Goal: Information Seeking & Learning: Learn about a topic

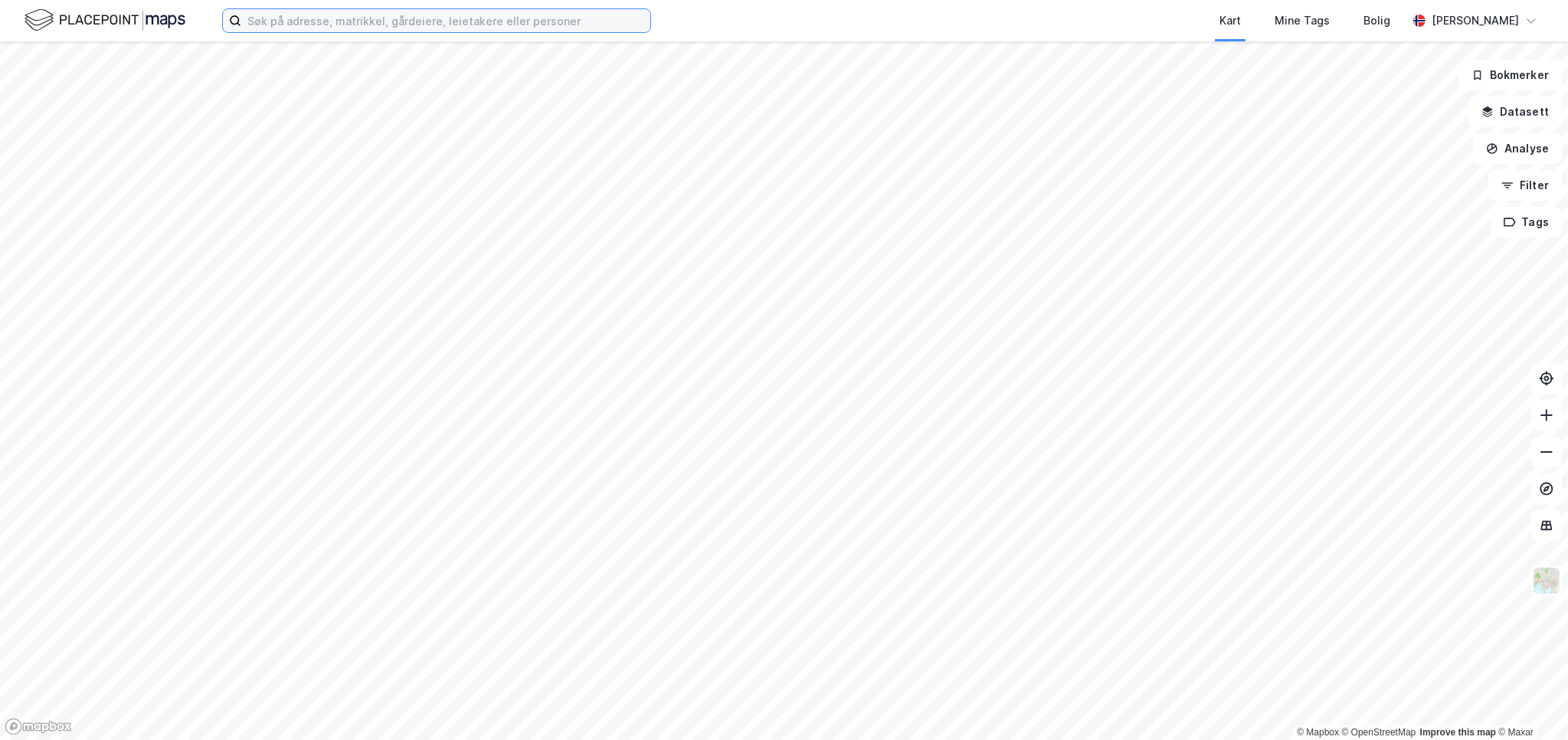
click at [320, 19] on input at bounding box center [445, 21] width 409 height 23
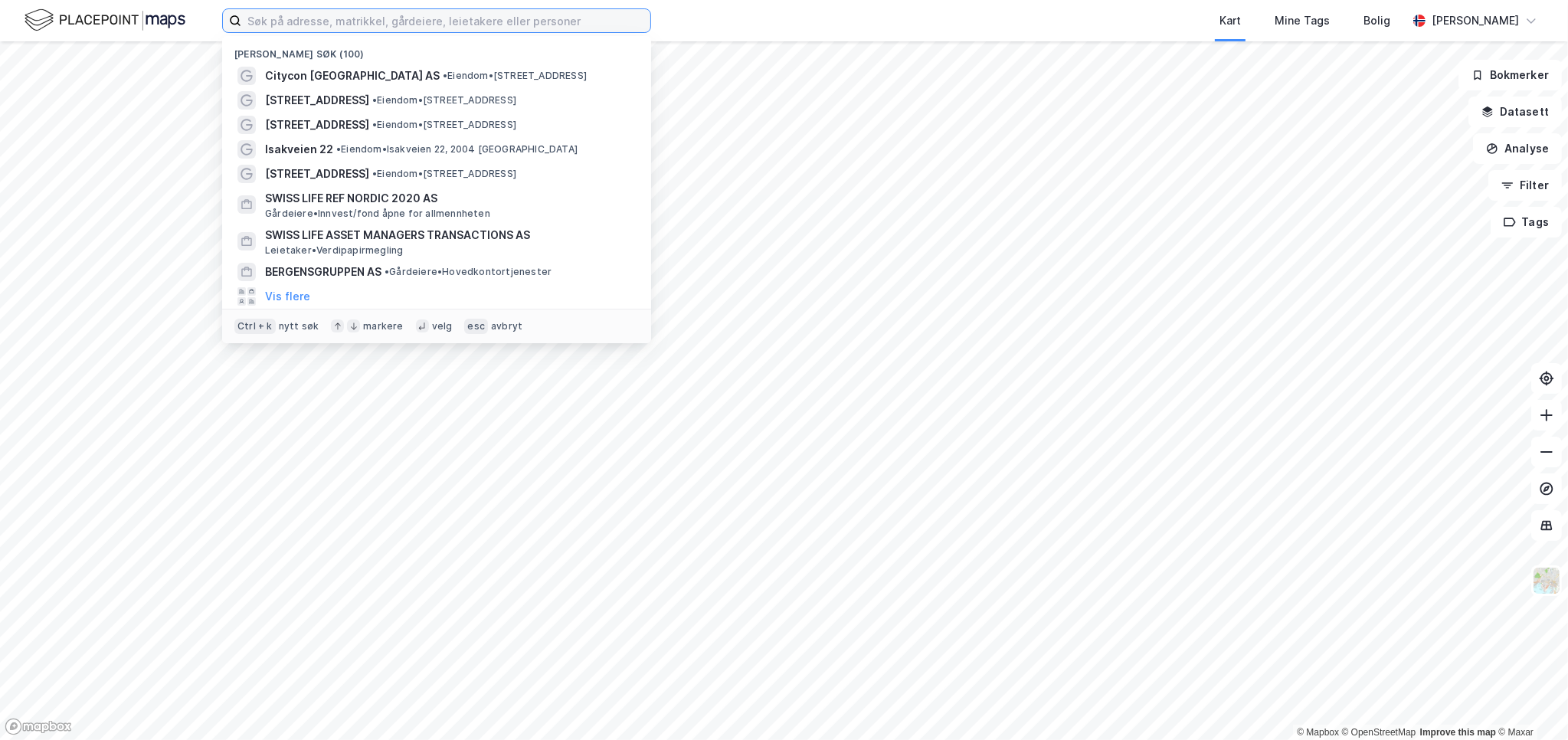
paste input "[STREET_ADDRESS]"
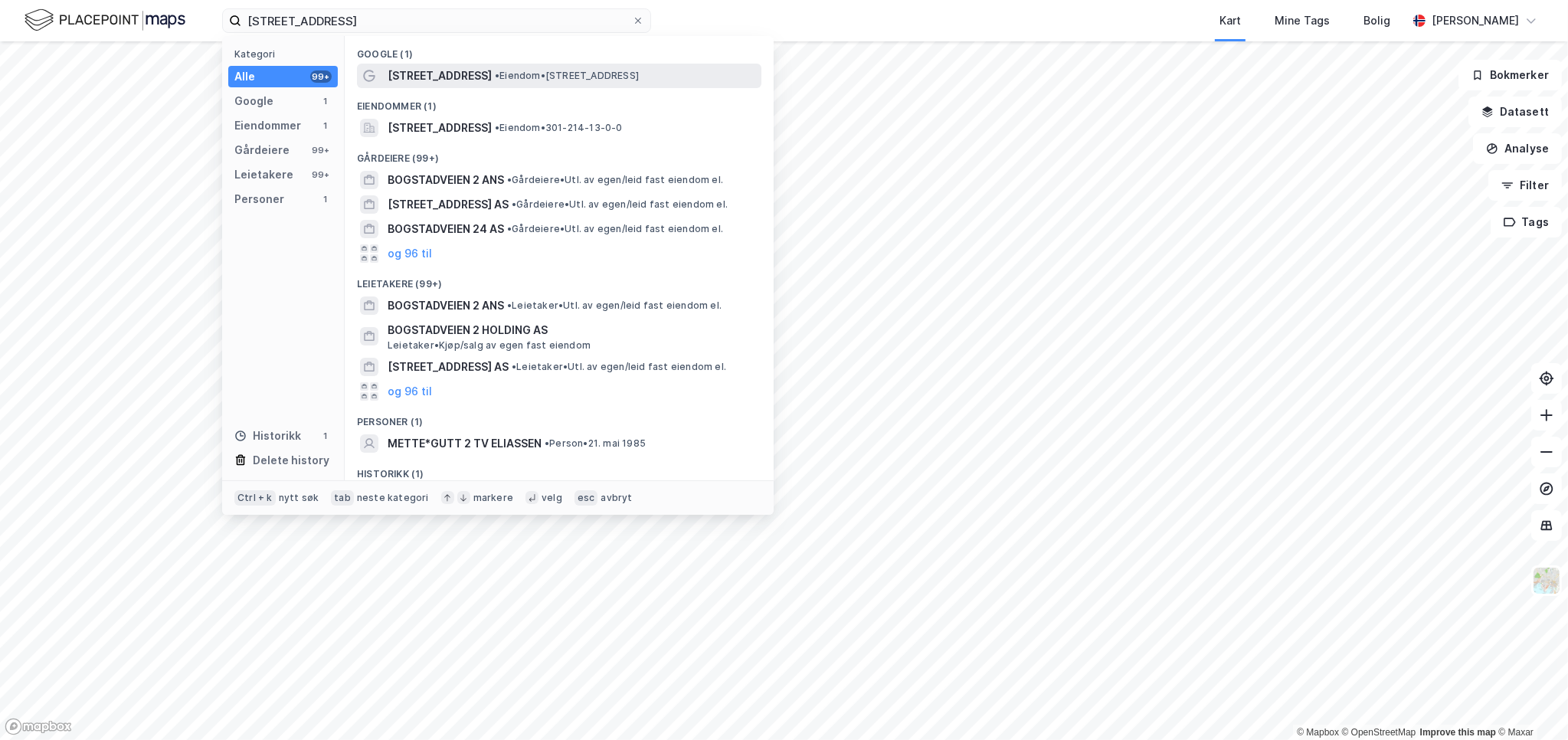
click at [495, 74] on span "• Eiendom • [STREET_ADDRESS]" at bounding box center [566, 76] width 144 height 13
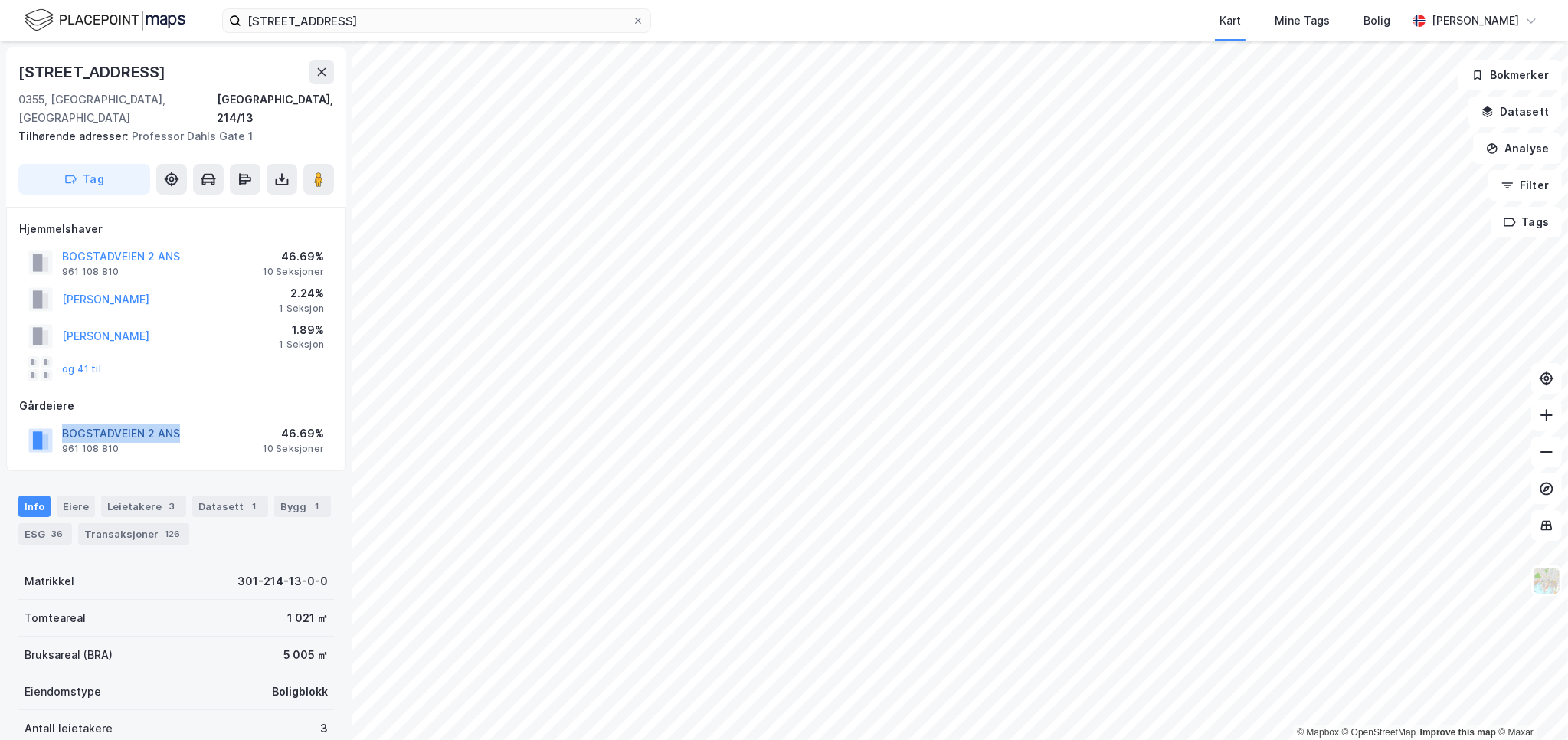
drag, startPoint x: 185, startPoint y: 417, endPoint x: 63, endPoint y: 417, distance: 122.0
click at [63, 421] on div "BOGSTADVEIEN 2 ANS 961 108 810 46.69% 10 Seksjoner" at bounding box center [176, 440] width 314 height 37
click at [288, 496] on div "Bygg 1" at bounding box center [303, 506] width 57 height 22
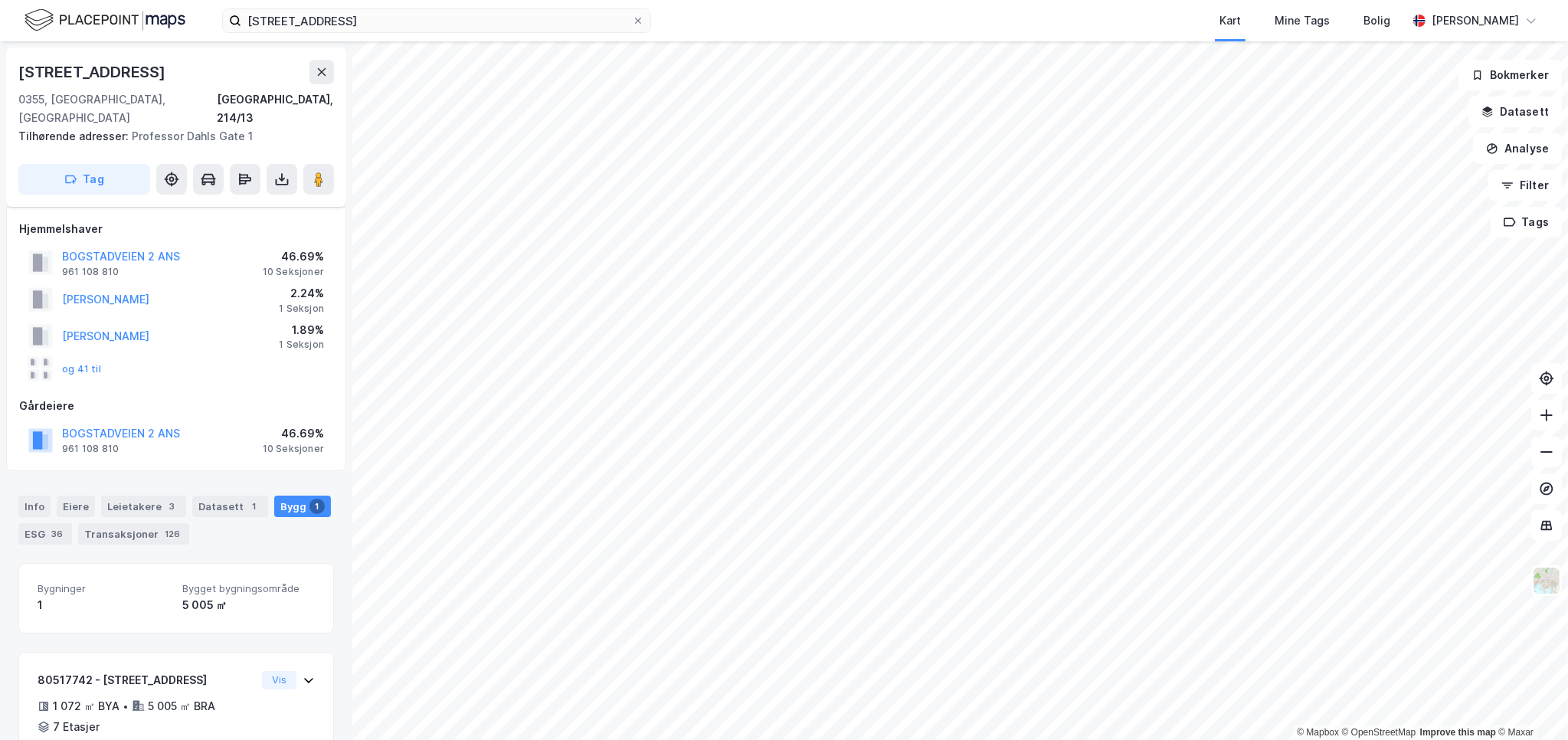
scroll to position [63, 0]
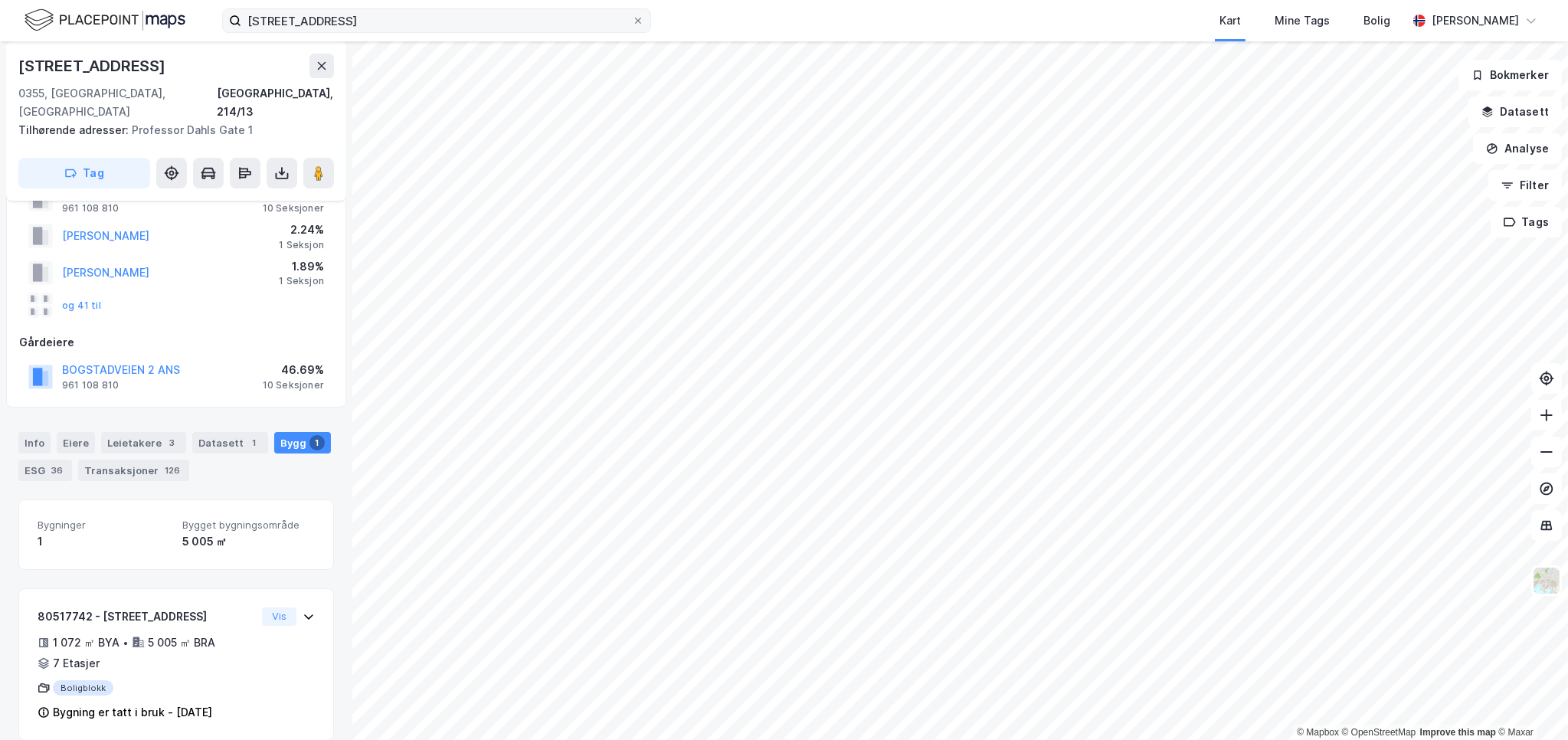
drag, startPoint x: 353, startPoint y: 5, endPoint x: 229, endPoint y: 18, distance: 124.7
click at [224, 18] on div "[STREET_ADDRESS] Kart Mine Tags Bolig [PERSON_NAME]" at bounding box center [784, 21] width 1568 height 42
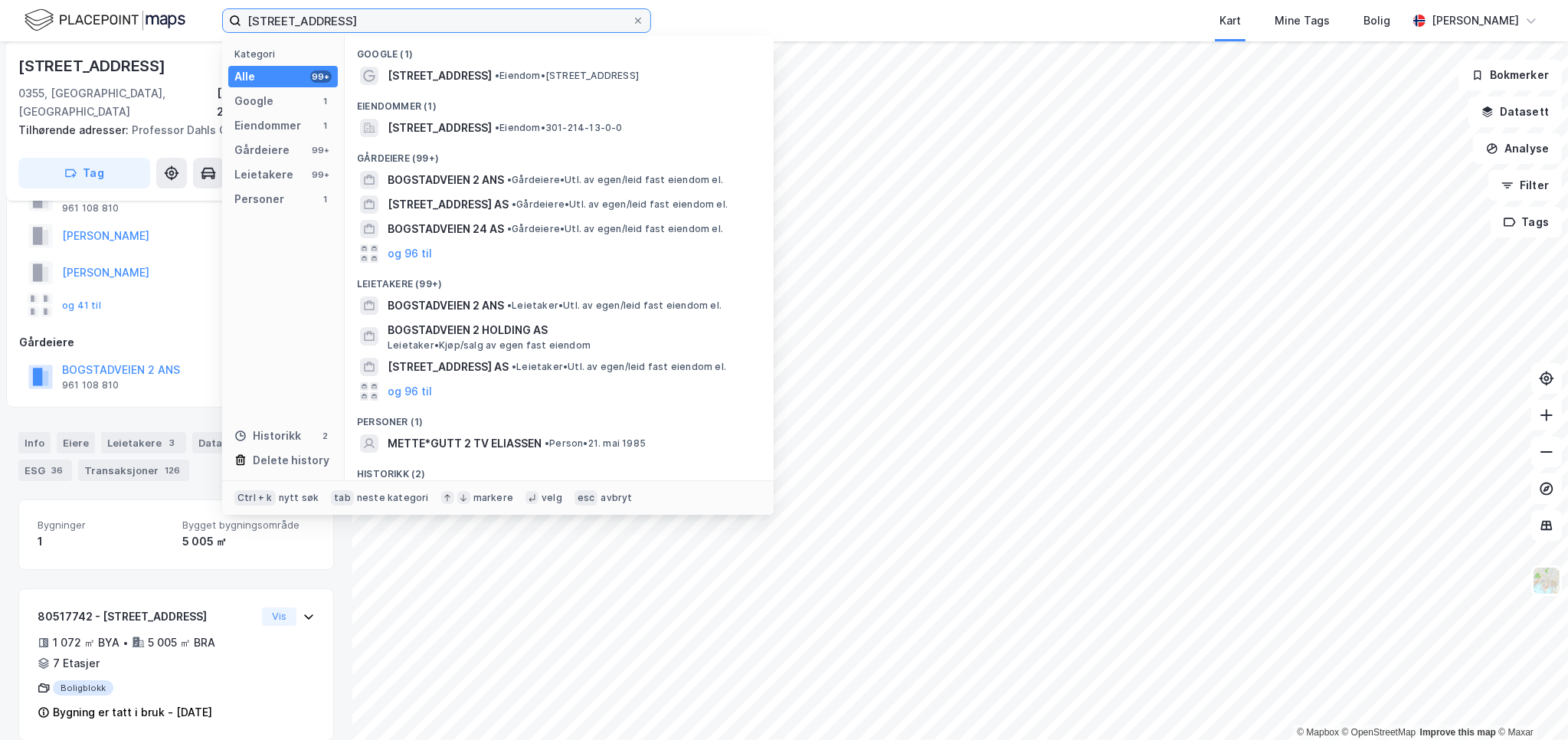
drag, startPoint x: 401, startPoint y: 20, endPoint x: 133, endPoint y: 14, distance: 268.1
click at [135, 13] on div "Bogstadveien 2 Kategori Alle 99+ Google 1 Eiendommer 1 Gårdeiere 99+ Leietakere…" at bounding box center [784, 21] width 1568 height 42
paste input "radbenken 1"
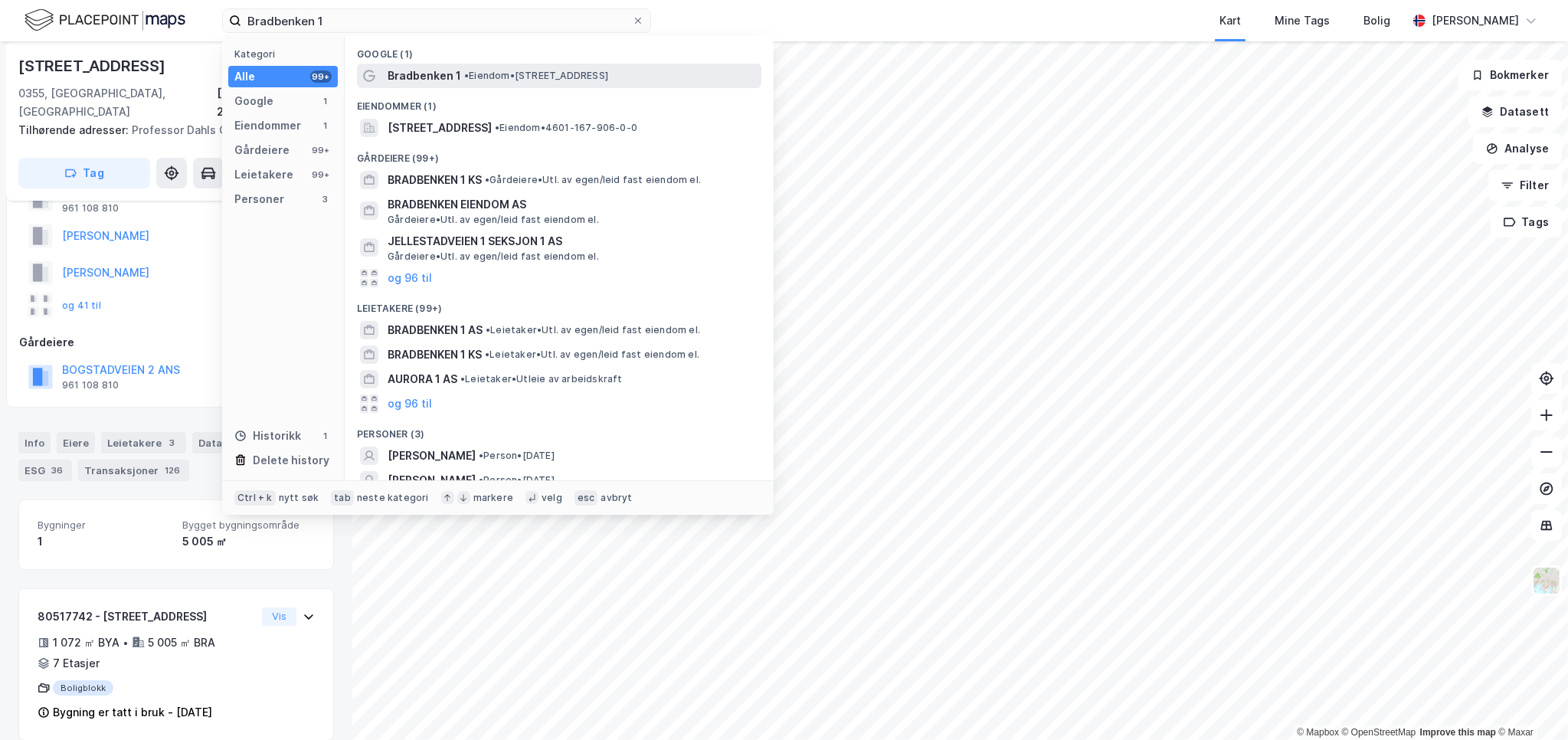
click at [520, 85] on div "Bradbenken 1 • Eiendom • [STREET_ADDRESS]" at bounding box center [559, 75] width 405 height 24
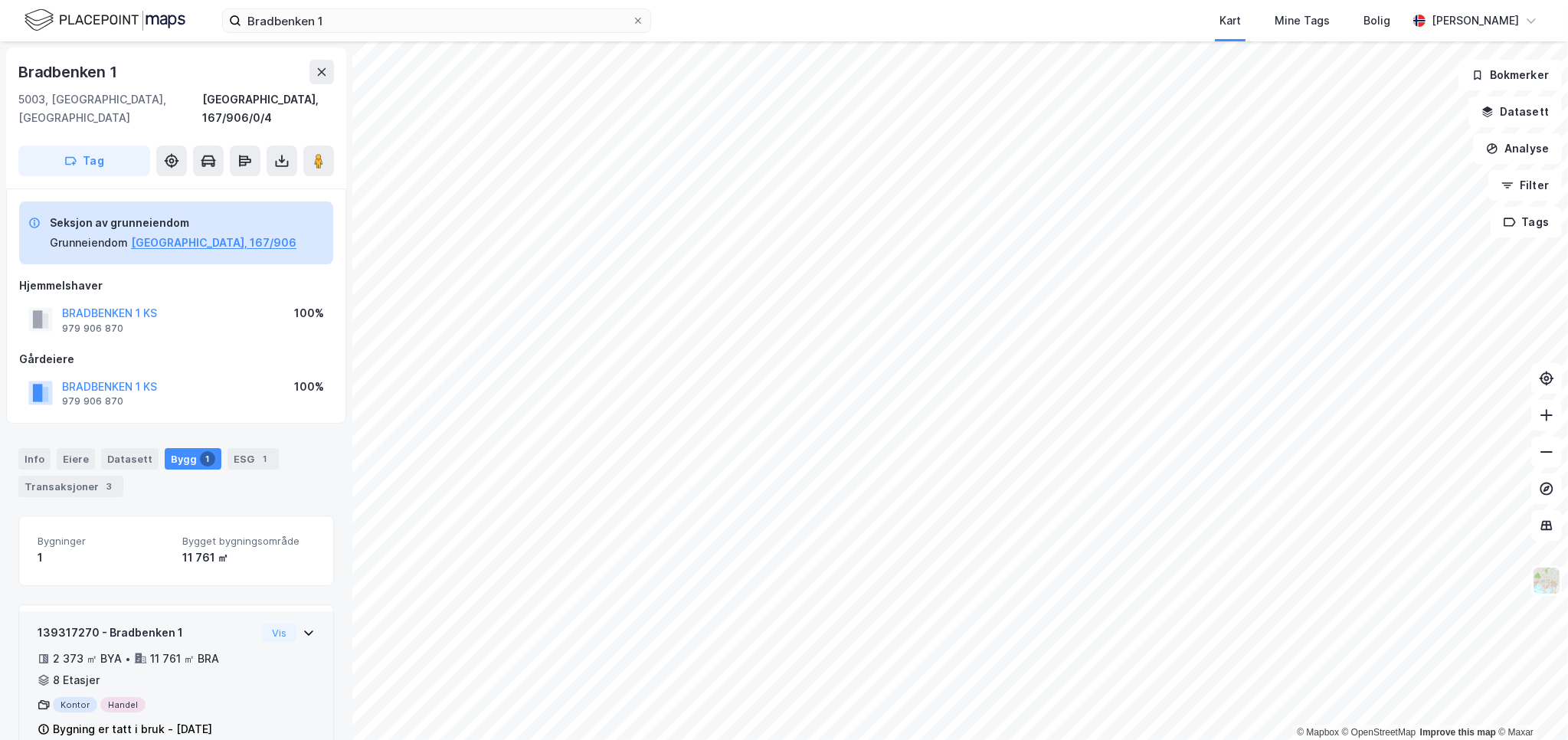
scroll to position [16, 0]
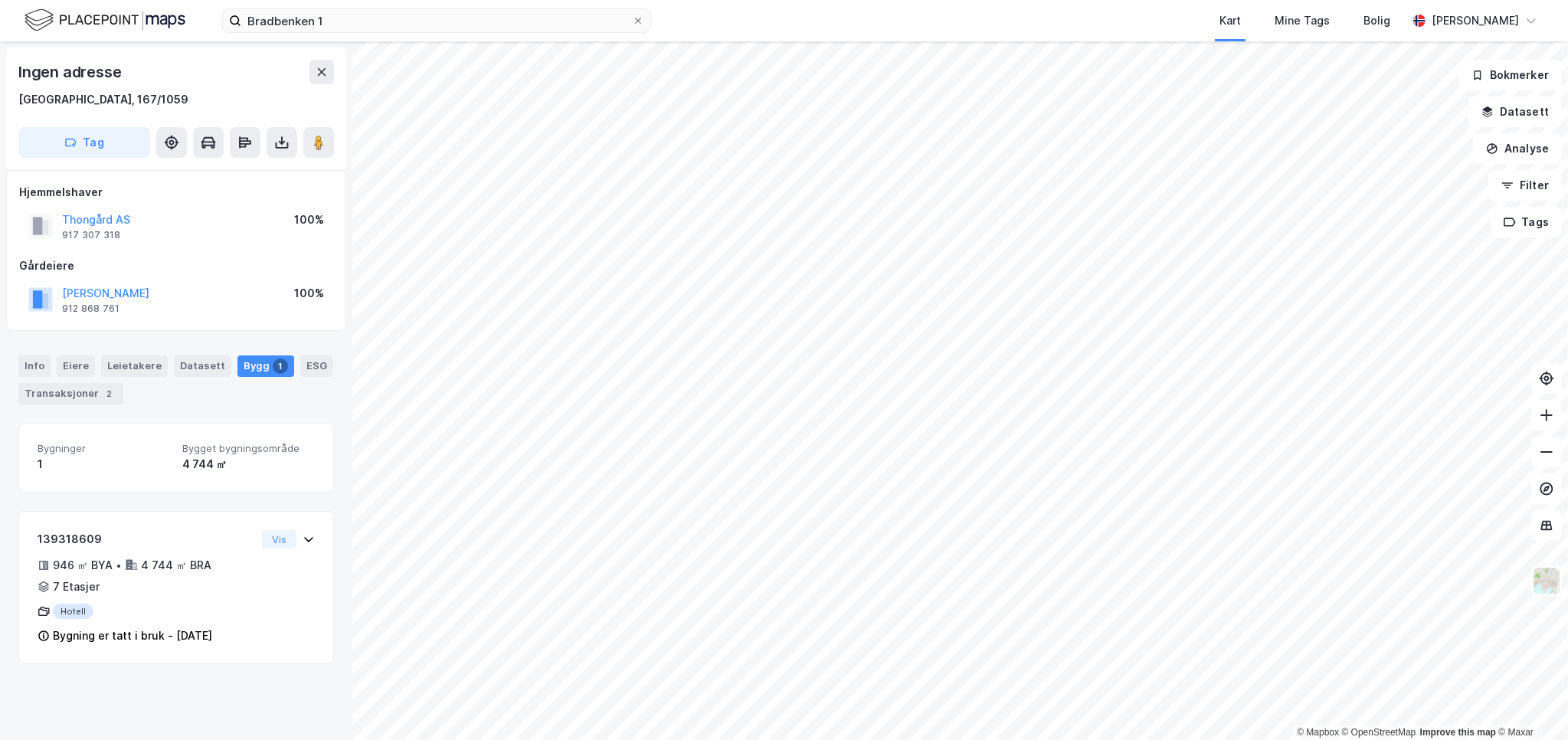
scroll to position [14, 0]
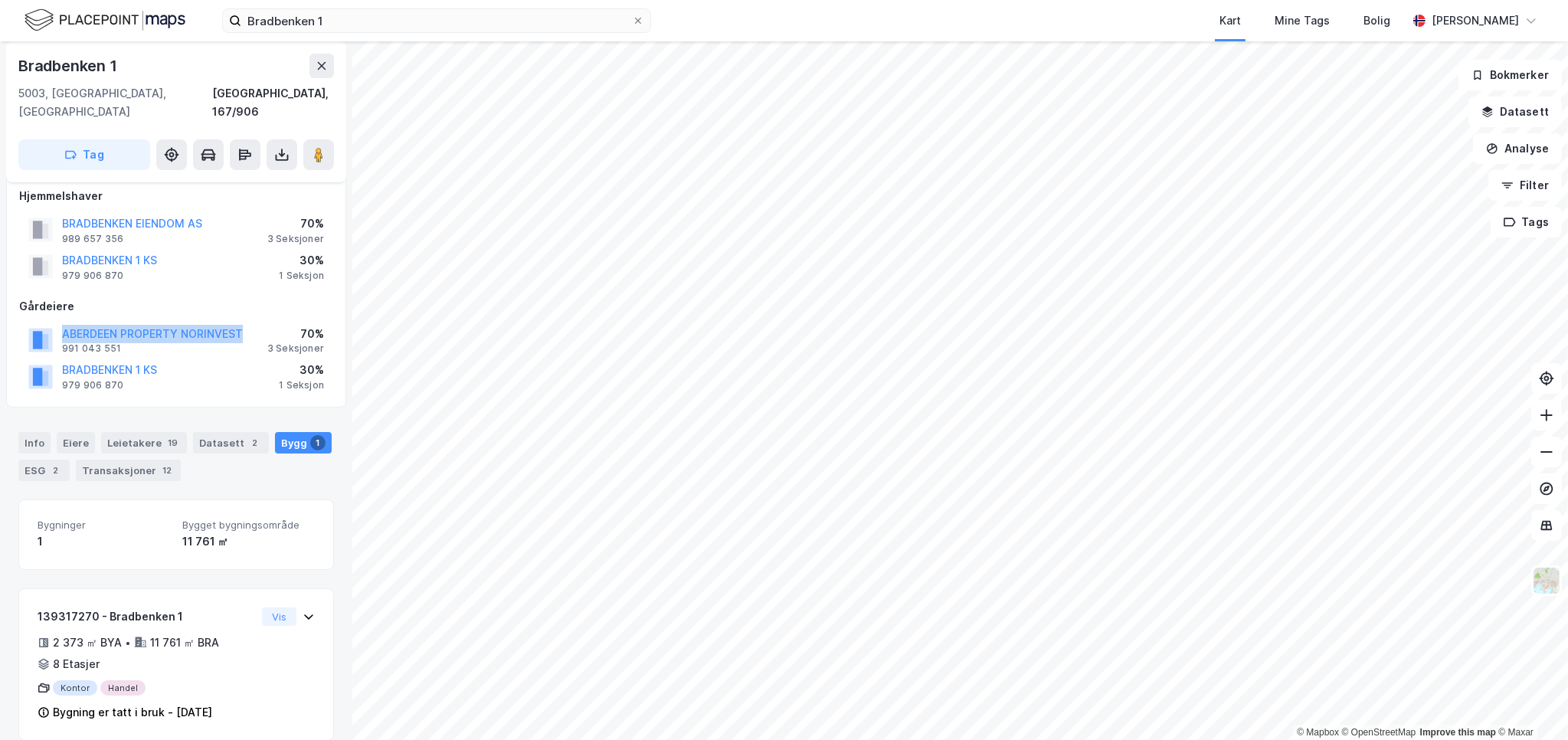
drag, startPoint x: 245, startPoint y: 315, endPoint x: 49, endPoint y: 323, distance: 196.2
click at [49, 323] on div "ABERDEEN PROPERTY NORINVEST 991 043 551 70% 3 Seksjoner" at bounding box center [176, 340] width 314 height 37
copy button "ABERDEEN PROPERTY NORINVEST"
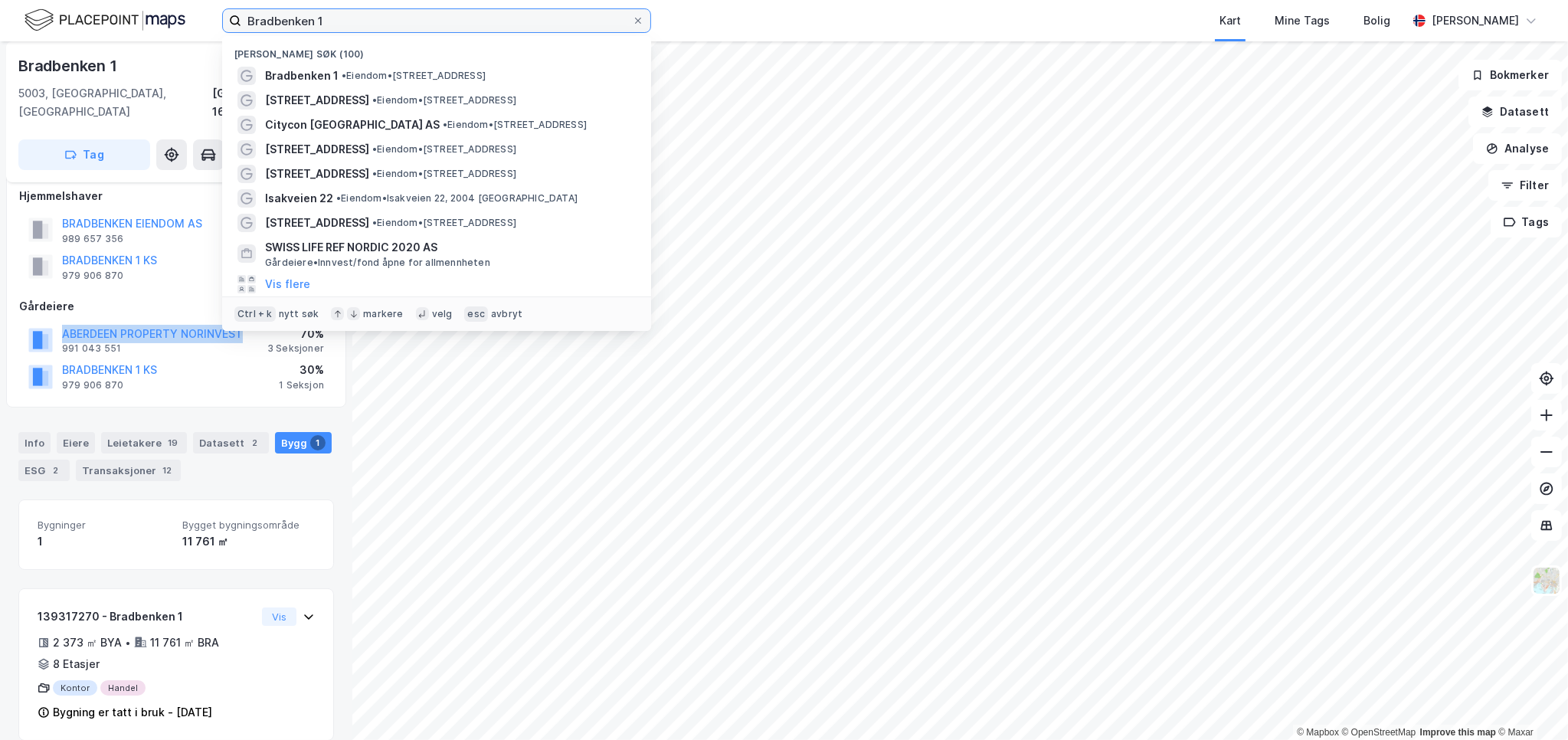
drag, startPoint x: 379, startPoint y: 26, endPoint x: 61, endPoint y: 10, distance: 318.4
click at [183, 12] on div "Bradbenken 1 Nylige søk (100) Bradbenken 1 • Eiendom • [STREET_ADDRESS] • Eiend…" at bounding box center [784, 21] width 1568 height 42
paste input "[PERSON_NAME] vei 21-29"
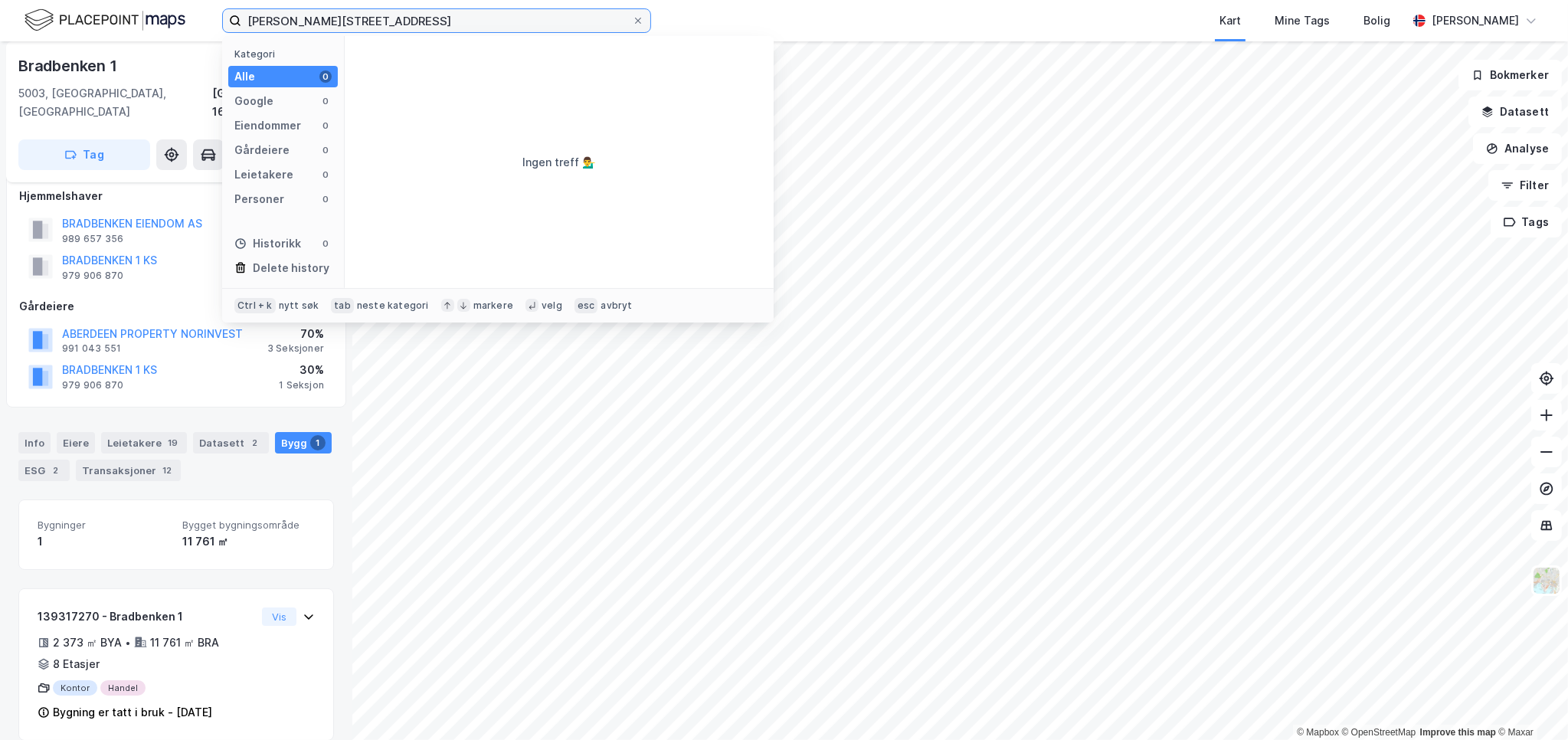
type input "[PERSON_NAME][STREET_ADDRESS]"
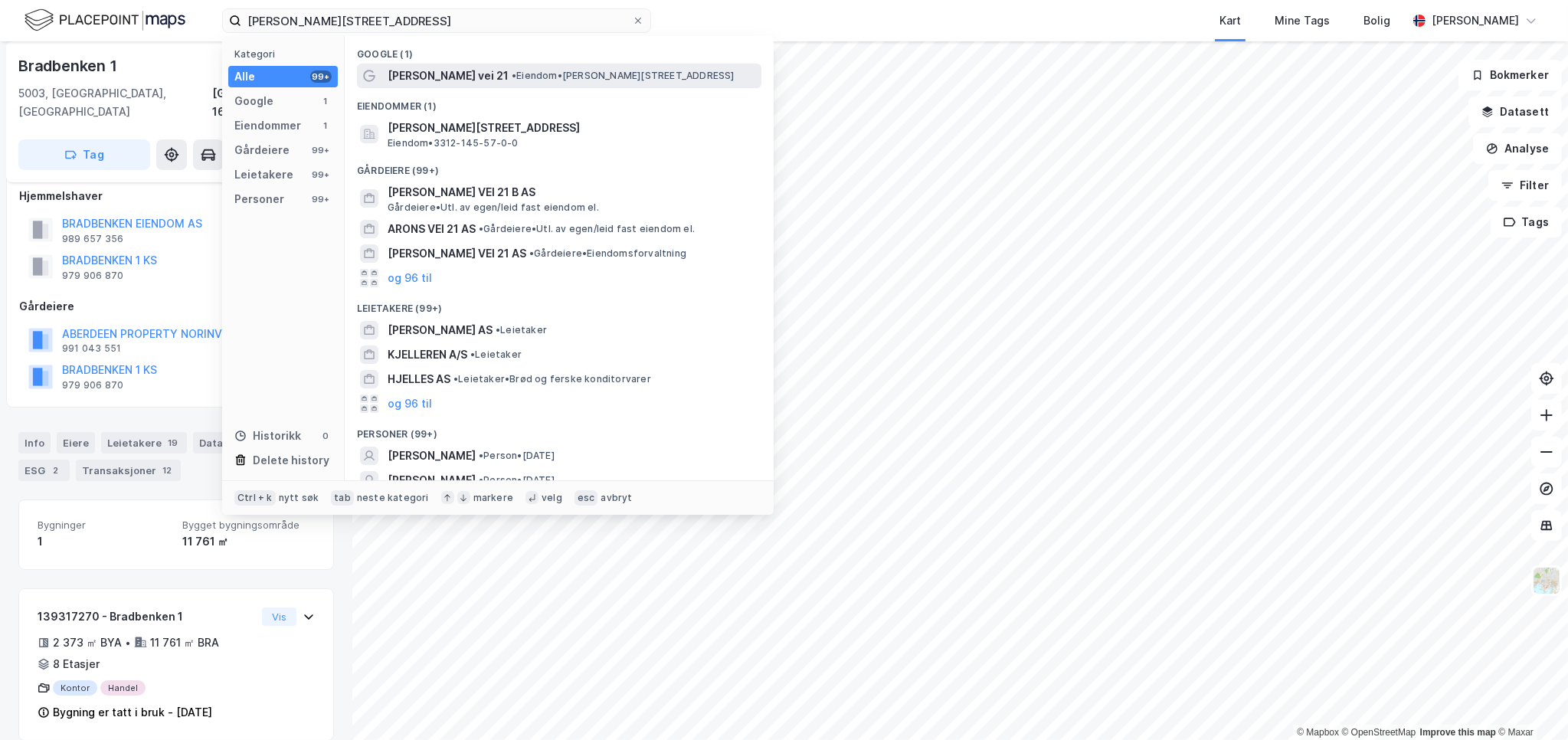
click at [489, 86] on div "[PERSON_NAME] vei 21 • Eiendom • [STREET_ADDRESS]" at bounding box center [559, 75] width 405 height 24
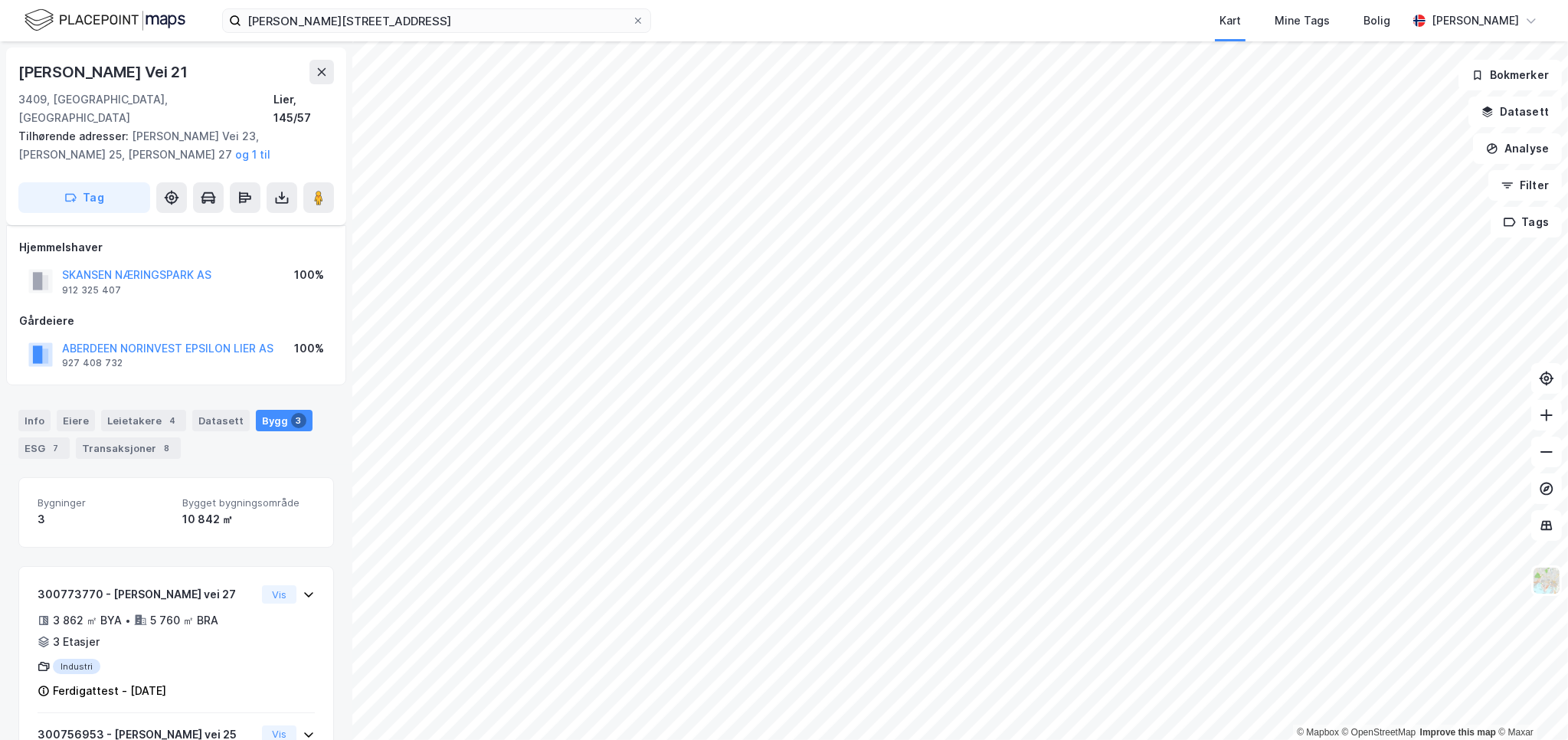
scroll to position [14, 0]
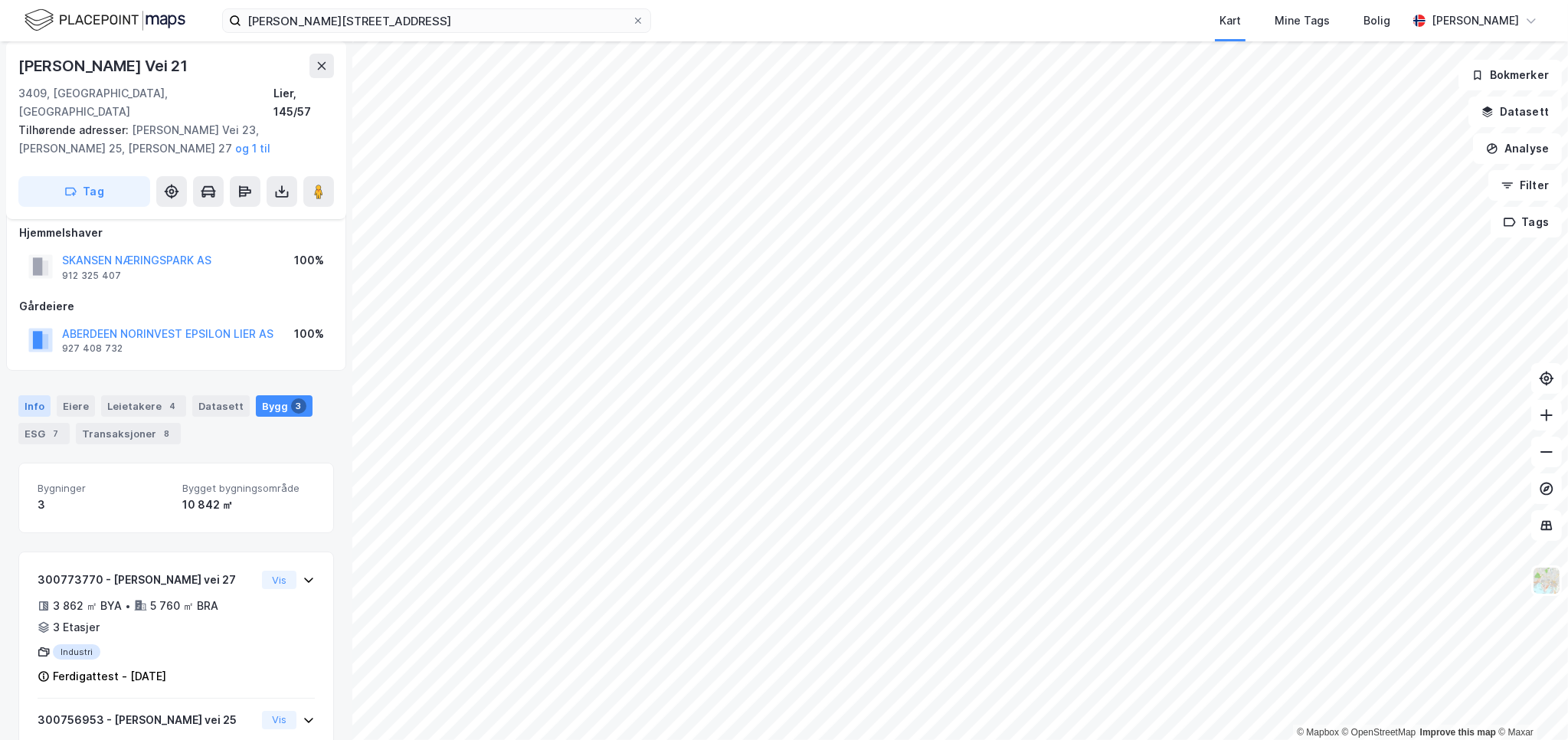
click at [37, 395] on div "Info" at bounding box center [34, 406] width 33 height 22
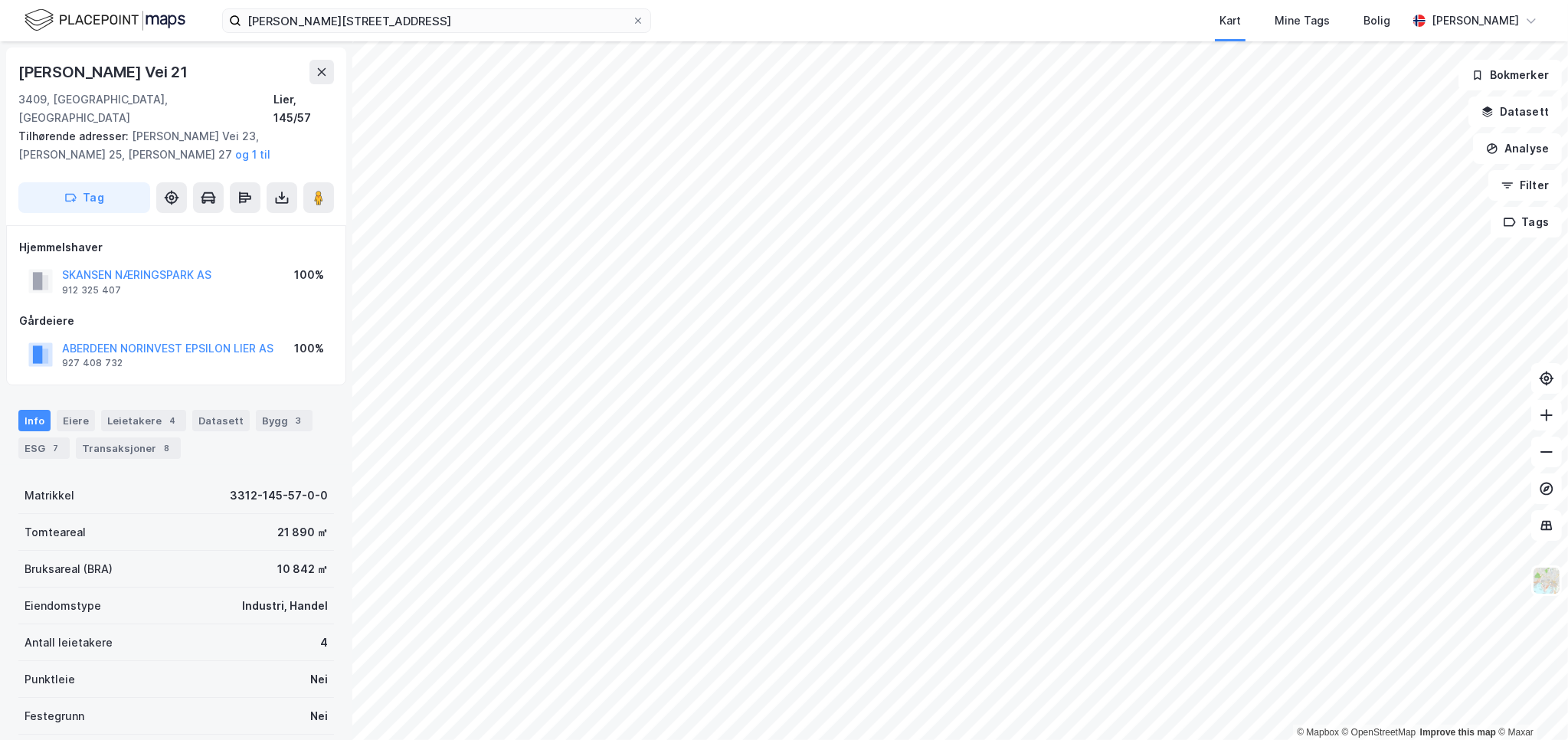
click at [77, 96] on div "3409, [GEOGRAPHIC_DATA], [GEOGRAPHIC_DATA]" at bounding box center [146, 108] width 255 height 37
copy div "Tranby"
drag, startPoint x: 277, startPoint y: 330, endPoint x: 61, endPoint y: 322, distance: 216.1
click at [61, 336] on div "ABERDEEN NORINVEST EPSILON LIER AS 927 408 732 100%" at bounding box center [176, 355] width 314 height 37
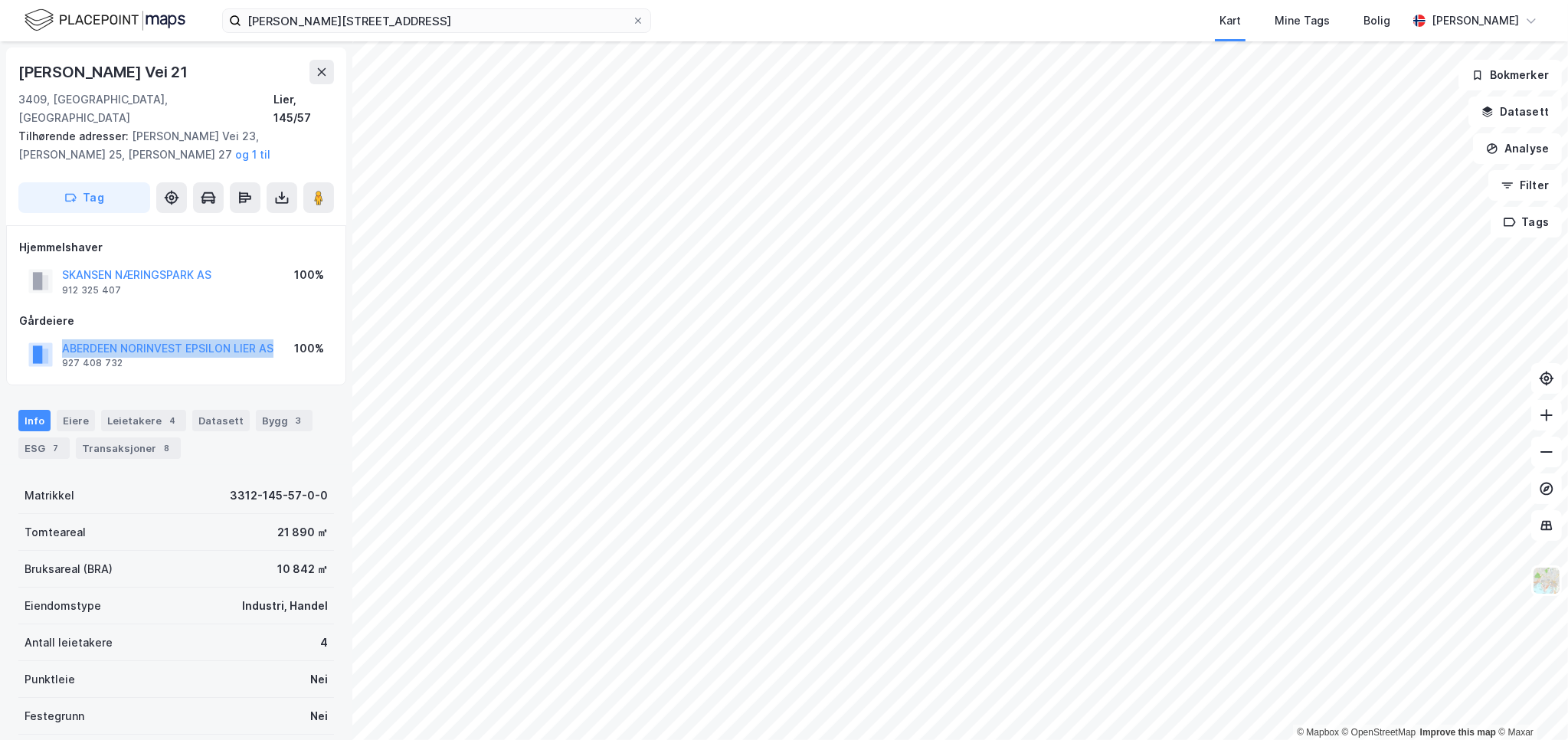
copy button "ABERDEEN NORINVEST EPSILON LIER AS"
click at [256, 410] on div "Bygg 3" at bounding box center [284, 420] width 57 height 22
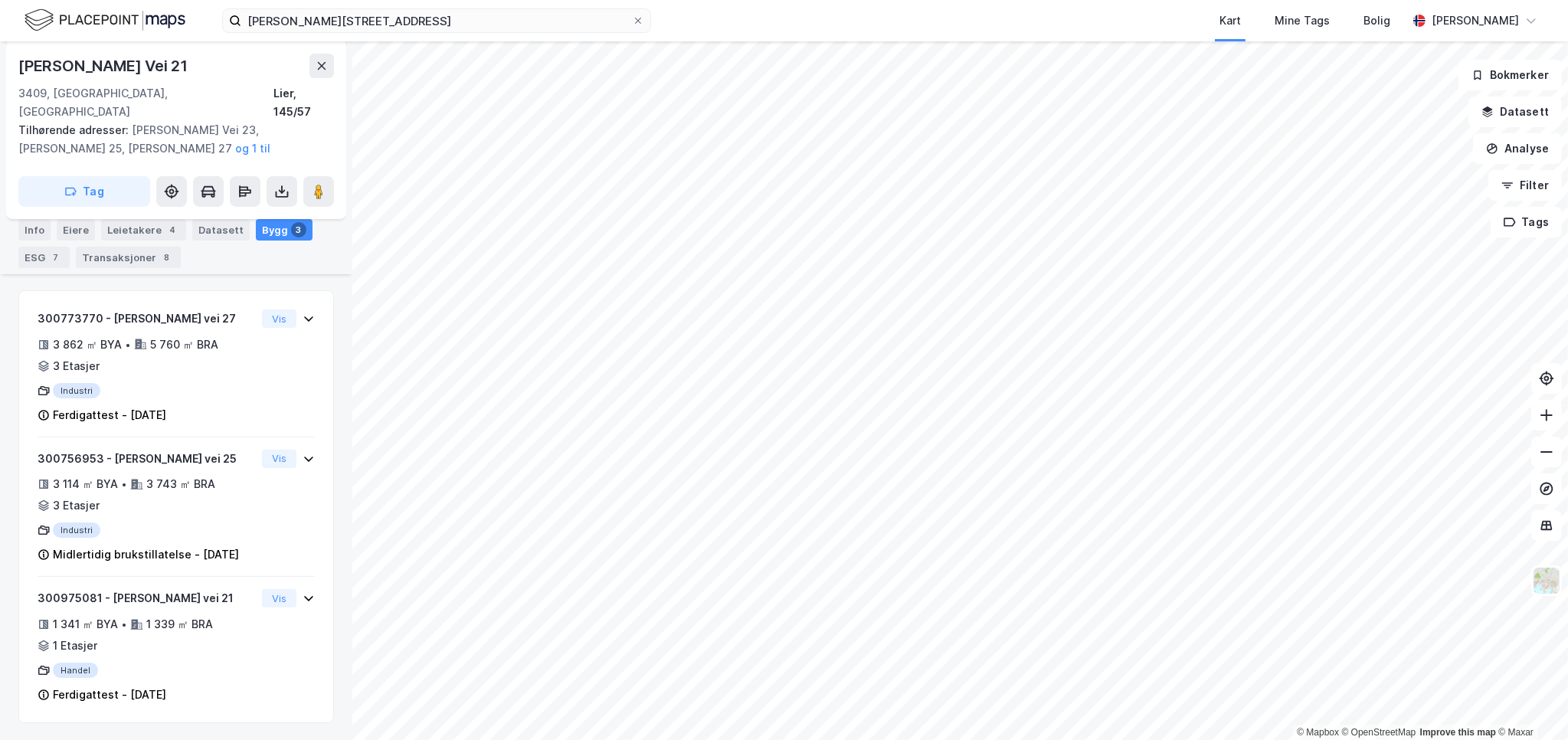
scroll to position [233, 0]
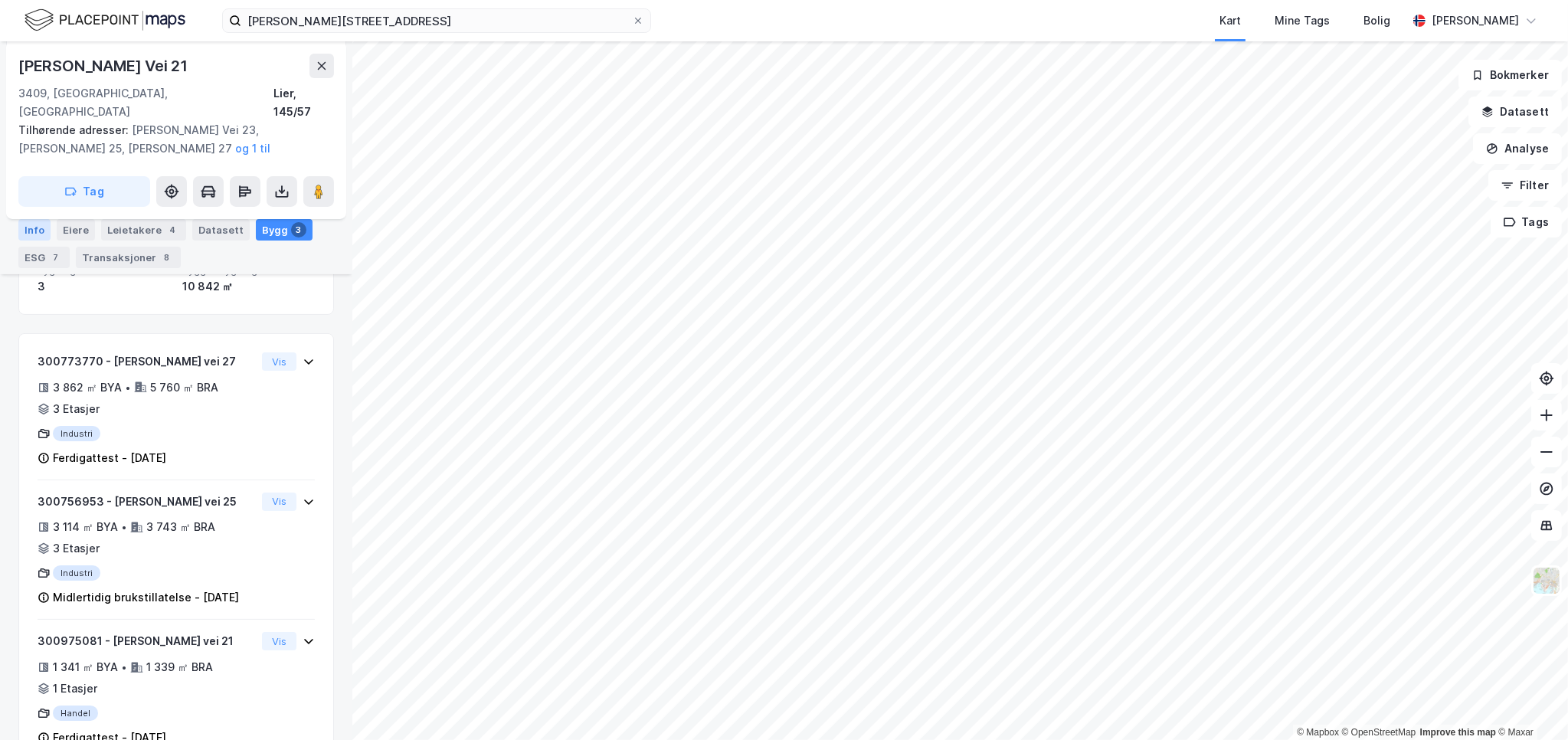
click at [43, 233] on div "Info" at bounding box center [34, 230] width 33 height 22
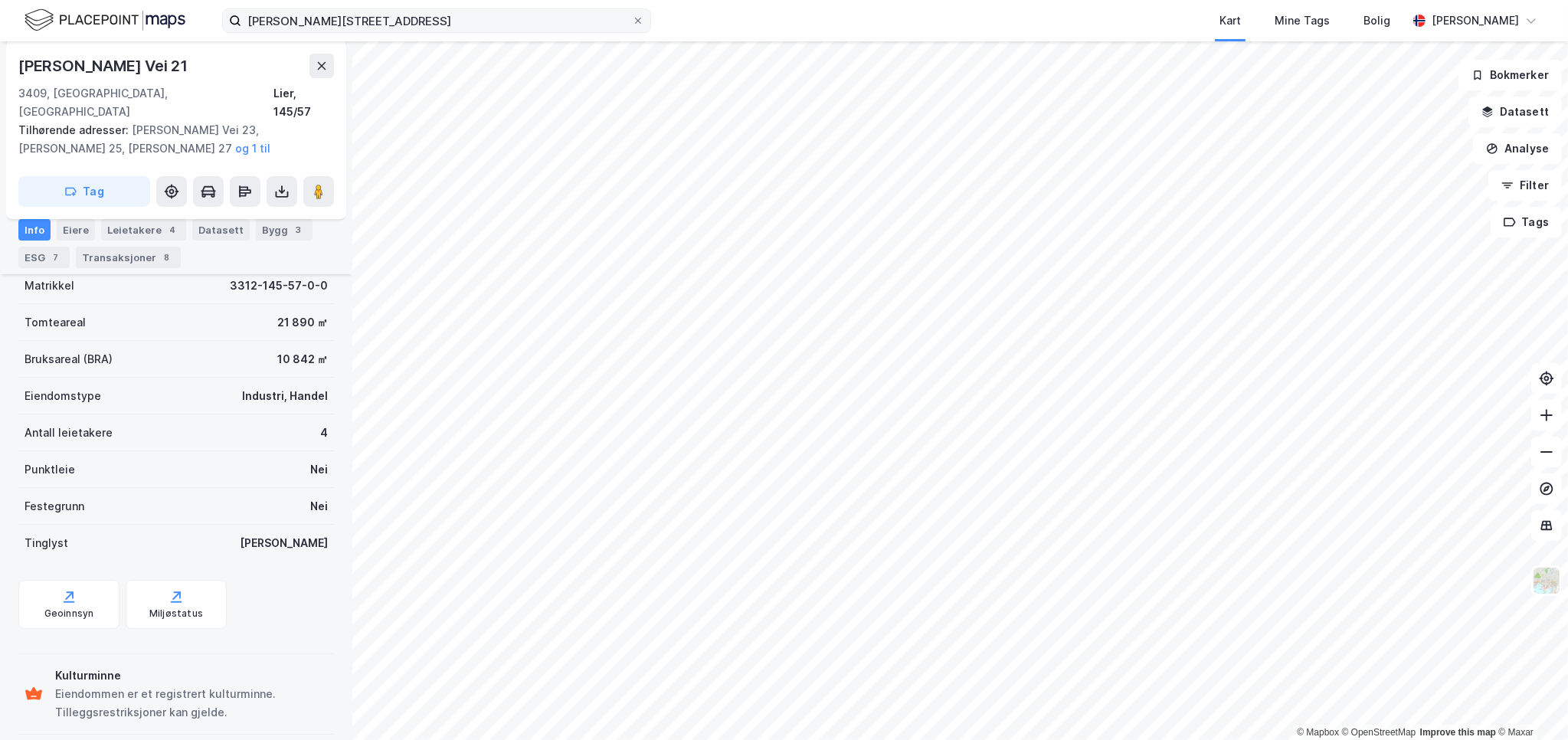
click at [636, 16] on icon at bounding box center [637, 20] width 9 height 9
click at [632, 16] on input "[PERSON_NAME][STREET_ADDRESS]" at bounding box center [436, 21] width 390 height 23
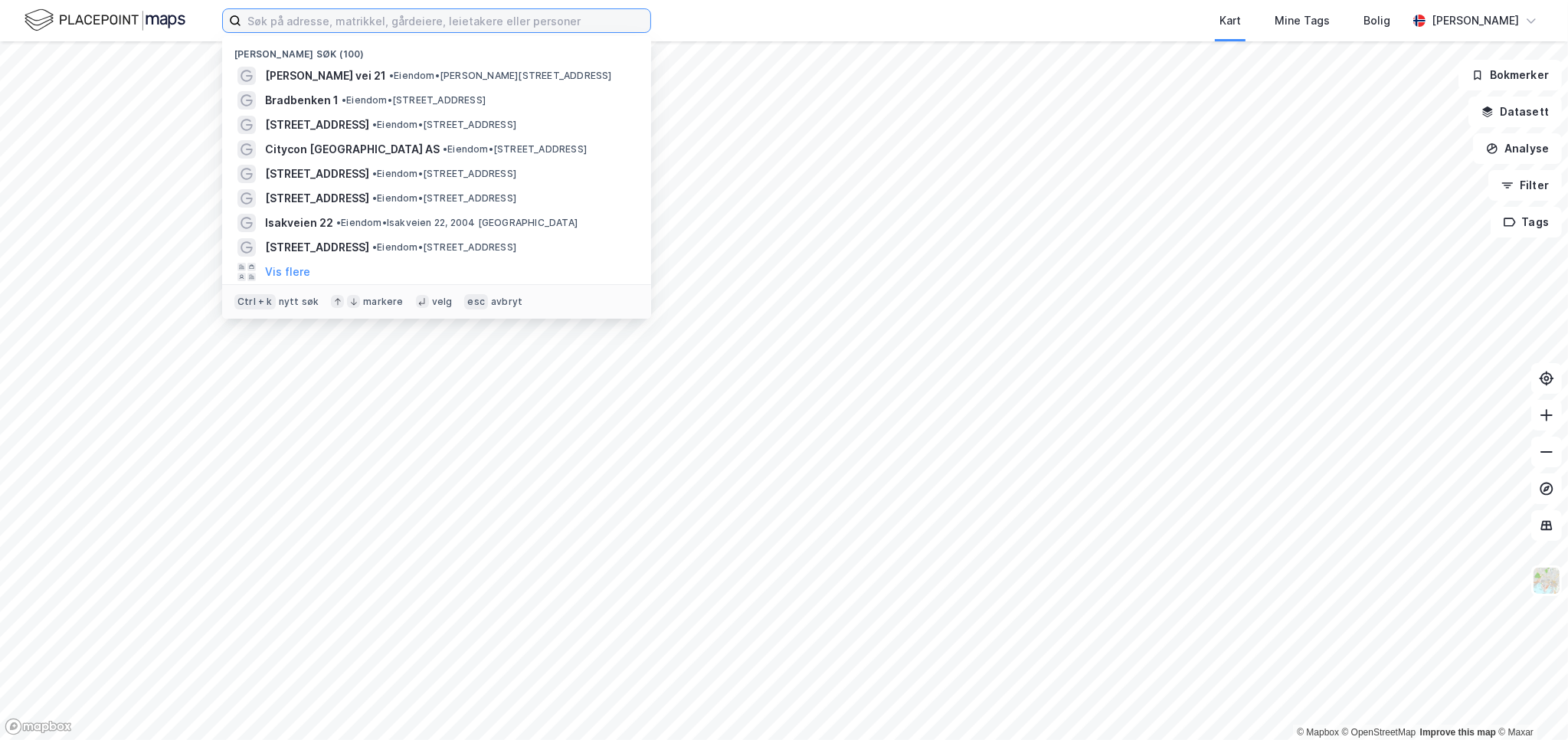
click at [578, 18] on input at bounding box center [445, 21] width 409 height 23
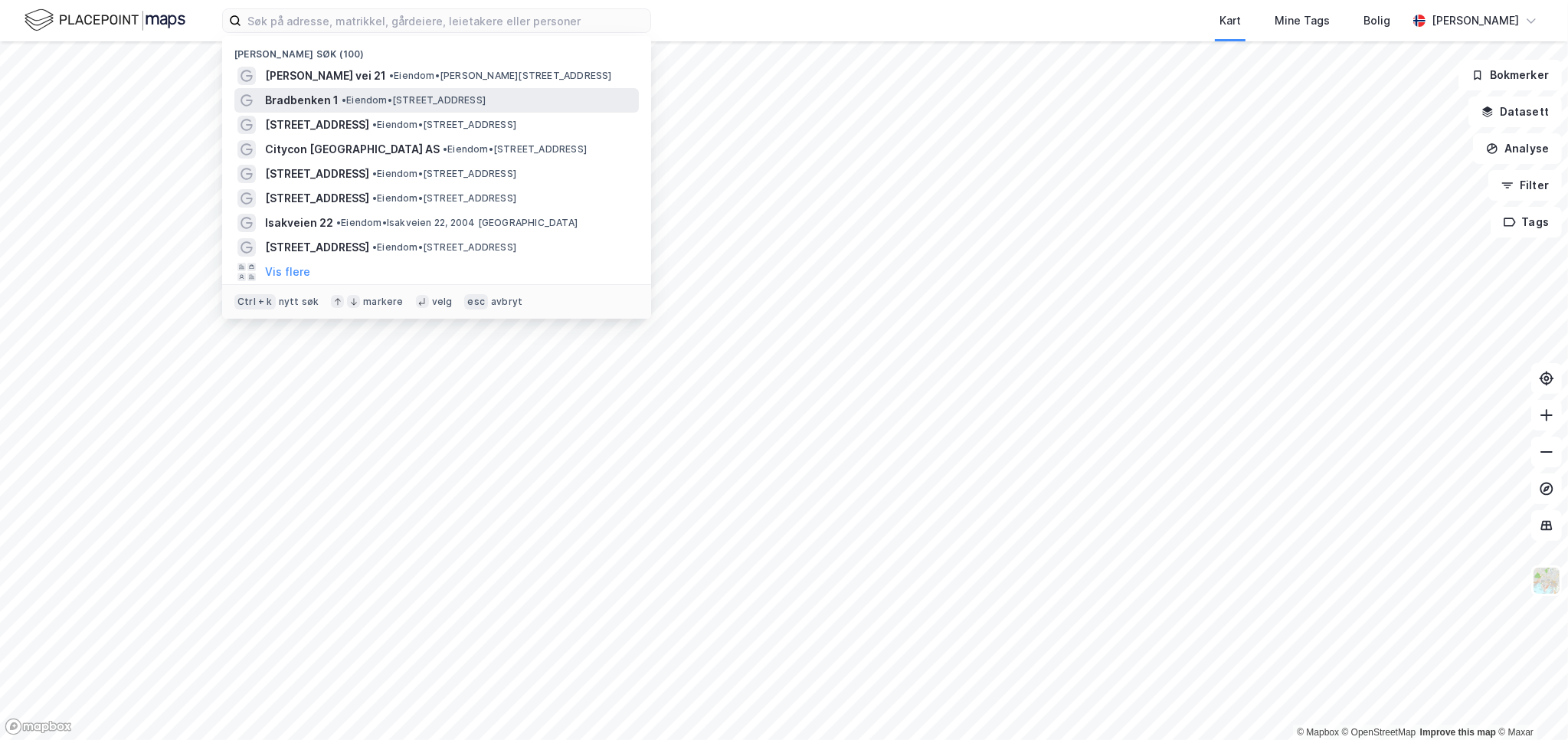
click at [400, 104] on span "• Eiendom • [STREET_ADDRESS]" at bounding box center [414, 100] width 144 height 13
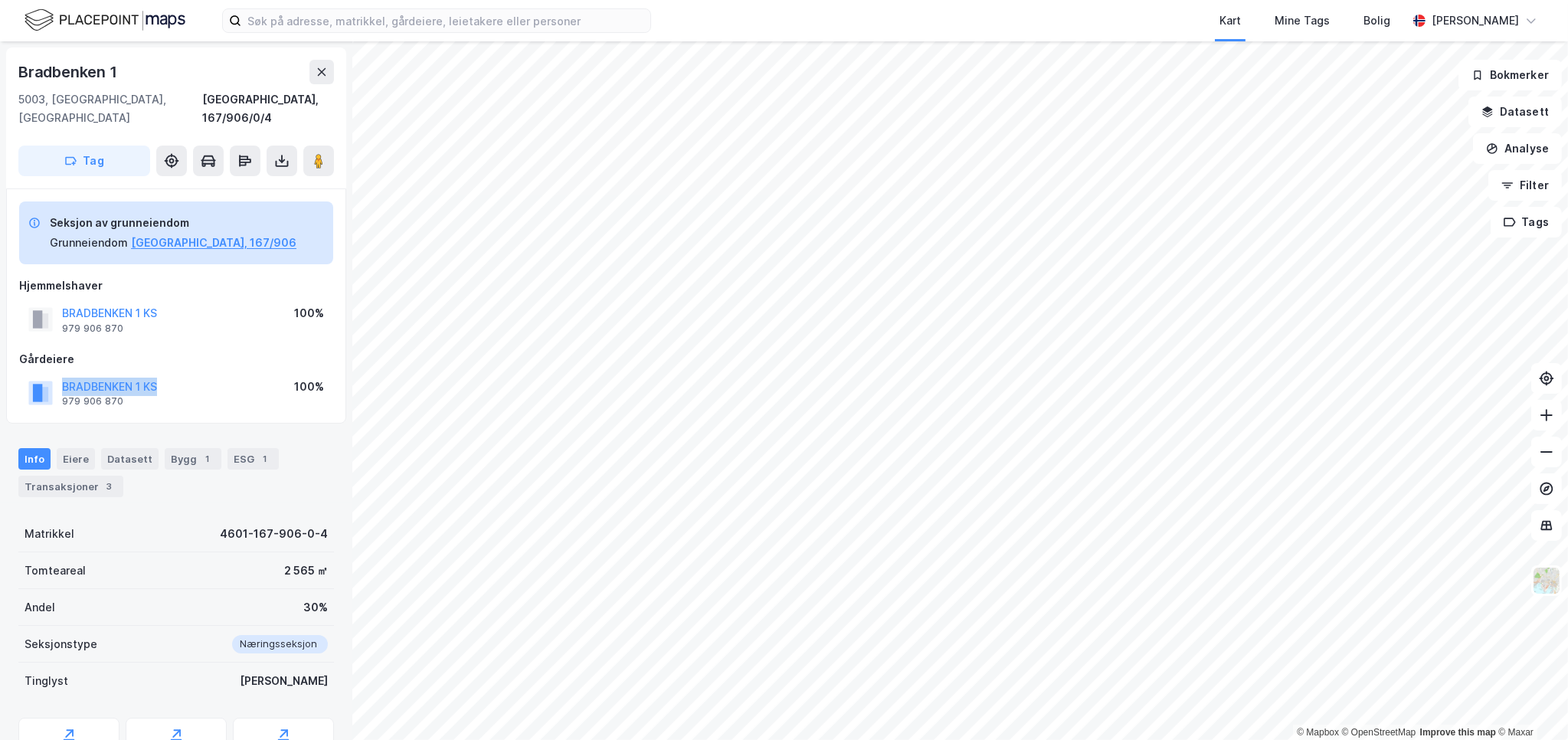
drag, startPoint x: 173, startPoint y: 369, endPoint x: 58, endPoint y: 367, distance: 115.0
click at [58, 375] on div "BRADBENKEN 1 KS 979 906 870 100%" at bounding box center [176, 393] width 314 height 37
copy button "BRADBENKEN 1 KS"
click at [400, 14] on input at bounding box center [445, 21] width 409 height 23
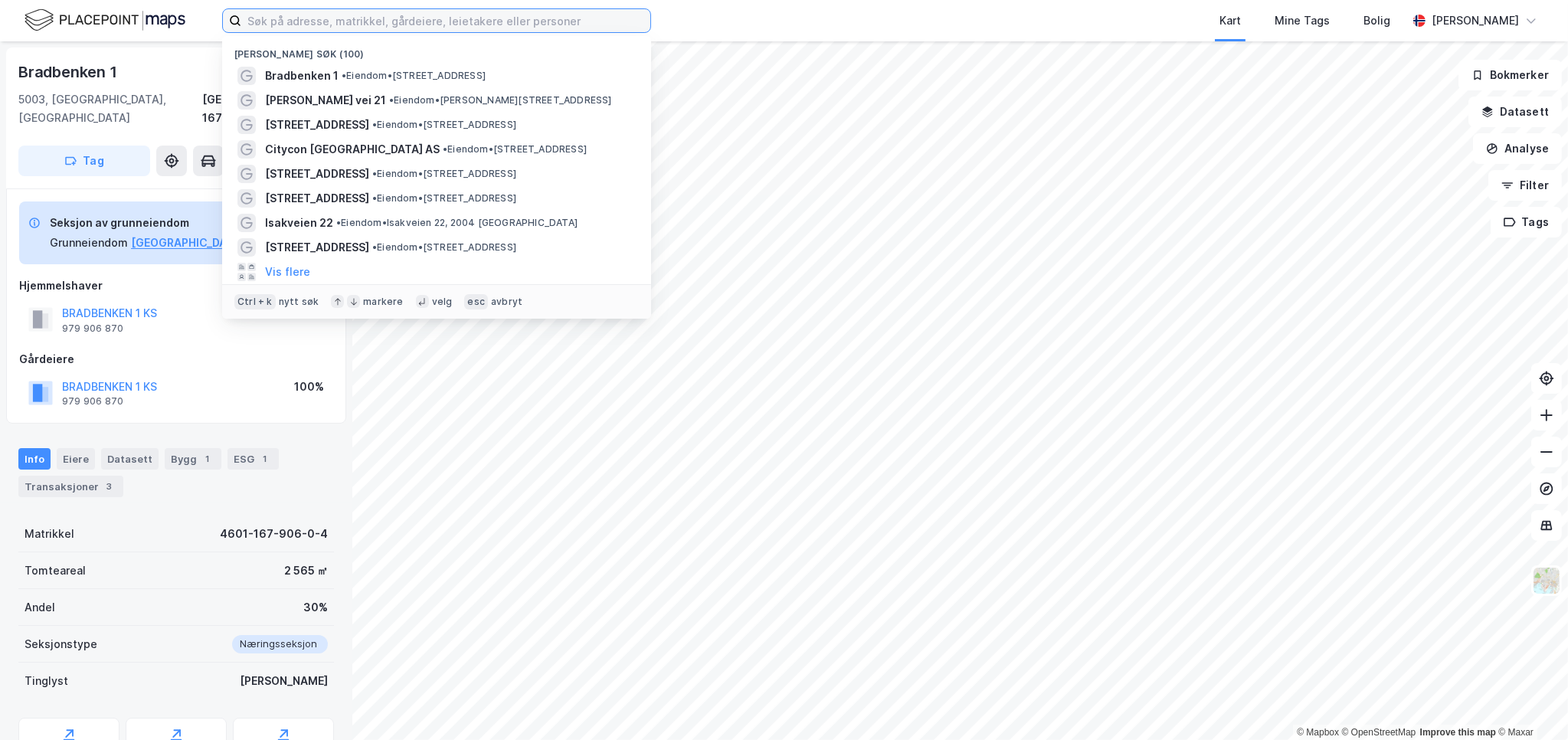
paste input "[STREET_ADDRESS]"
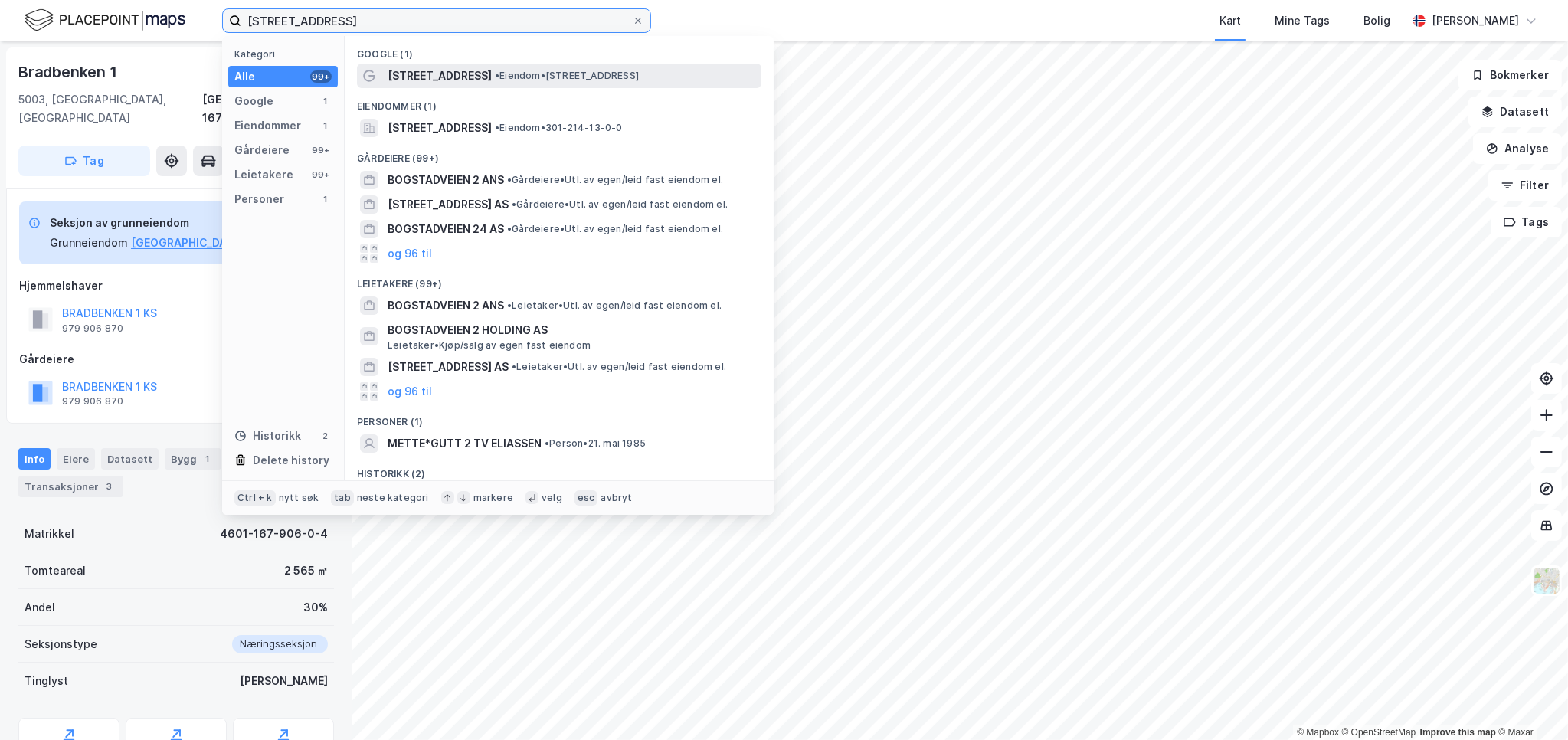
type input "[STREET_ADDRESS]"
click at [495, 80] on span "•" at bounding box center [497, 76] width 5 height 12
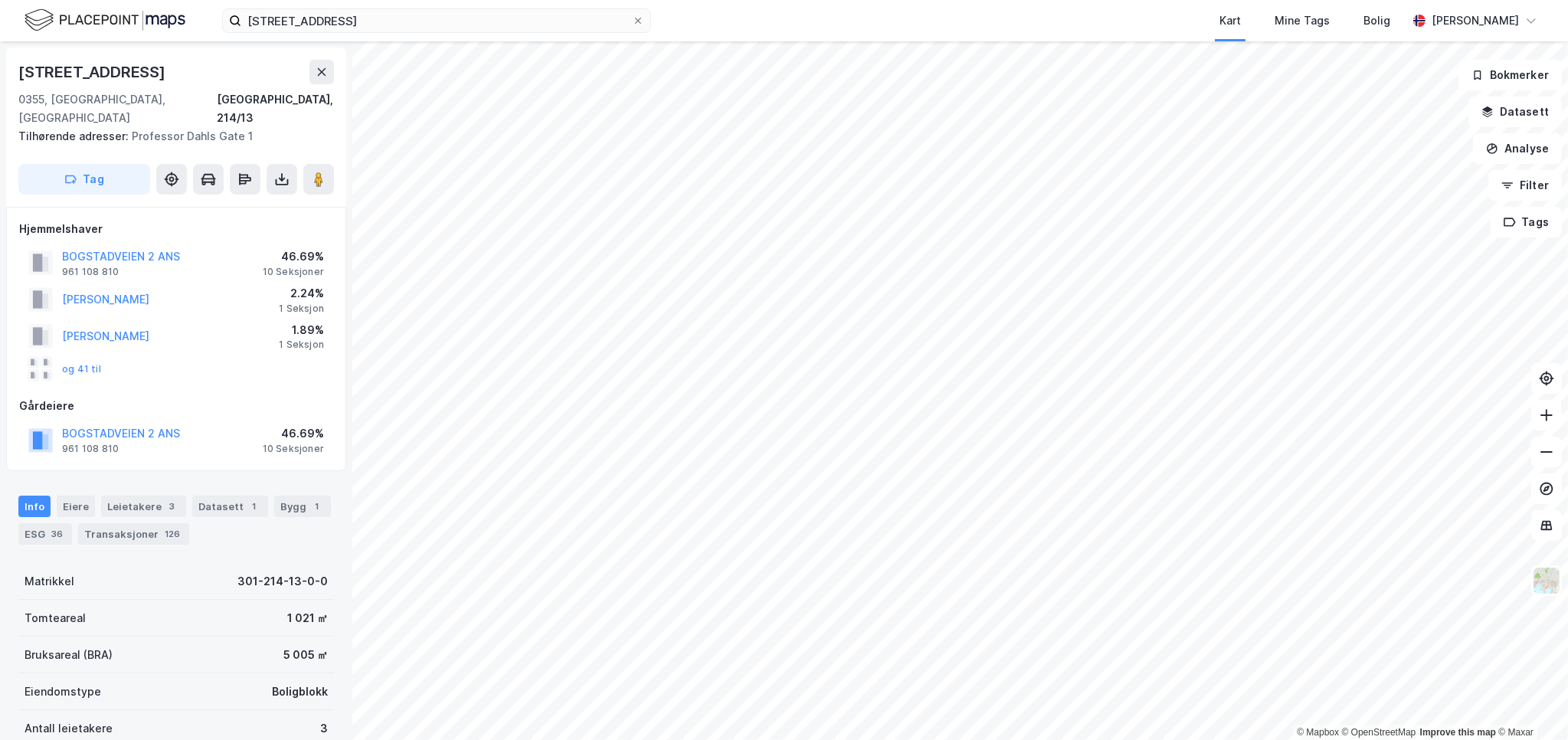
scroll to position [3, 0]
click at [638, 23] on icon at bounding box center [637, 20] width 9 height 9
click at [632, 23] on input "[STREET_ADDRESS]" at bounding box center [436, 21] width 390 height 23
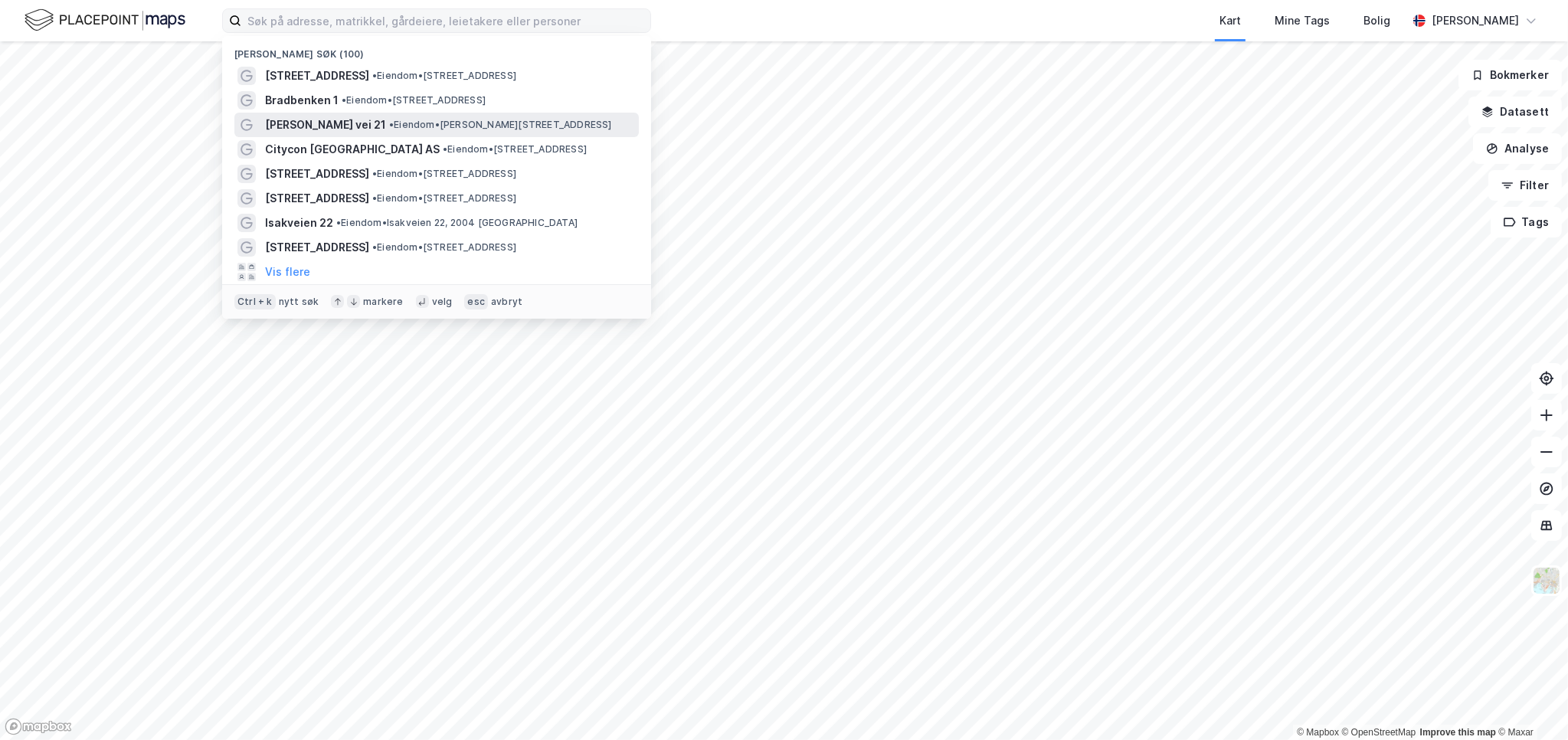
click at [343, 119] on span "[PERSON_NAME] vei 21" at bounding box center [325, 125] width 121 height 18
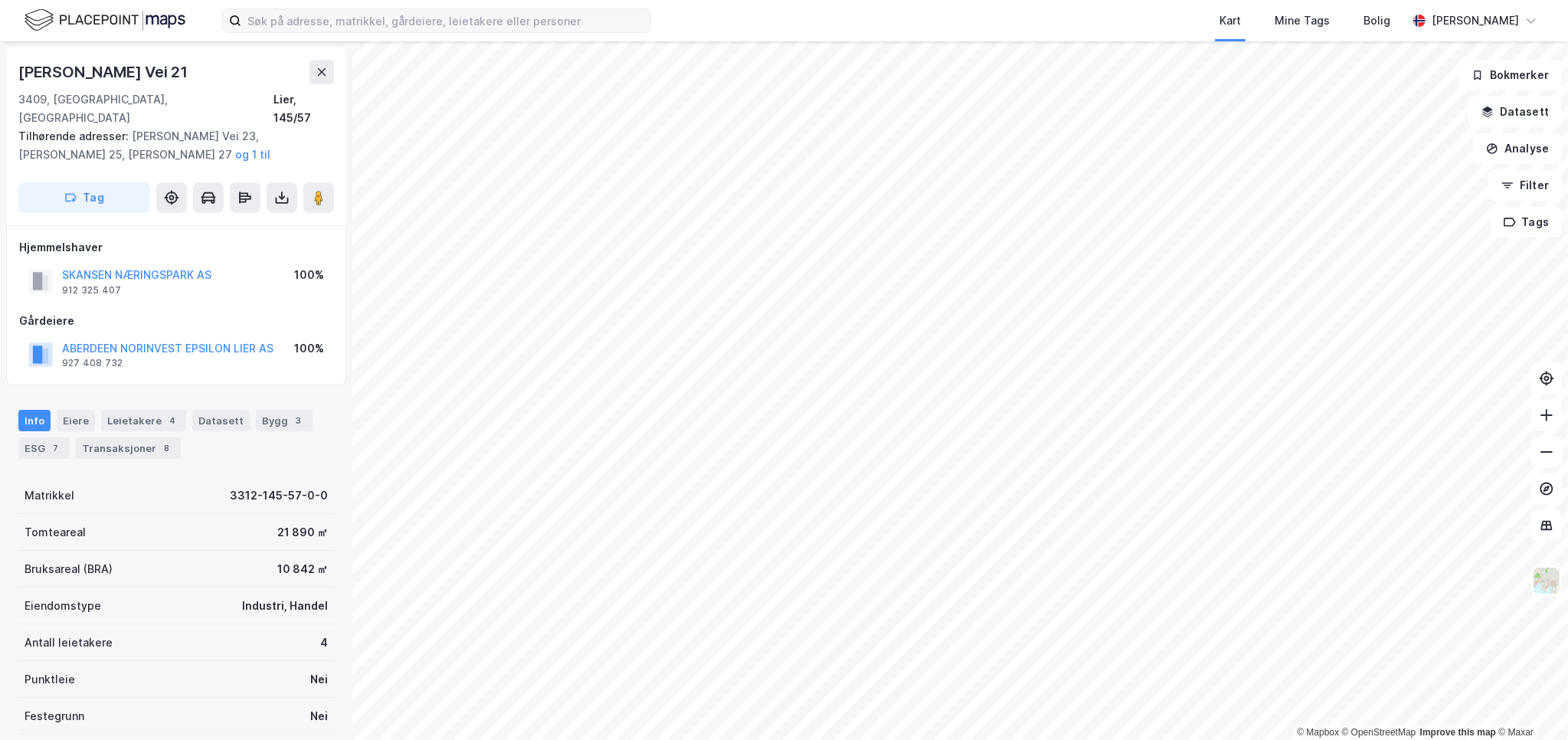
scroll to position [3, 0]
click at [584, 29] on input at bounding box center [445, 21] width 409 height 23
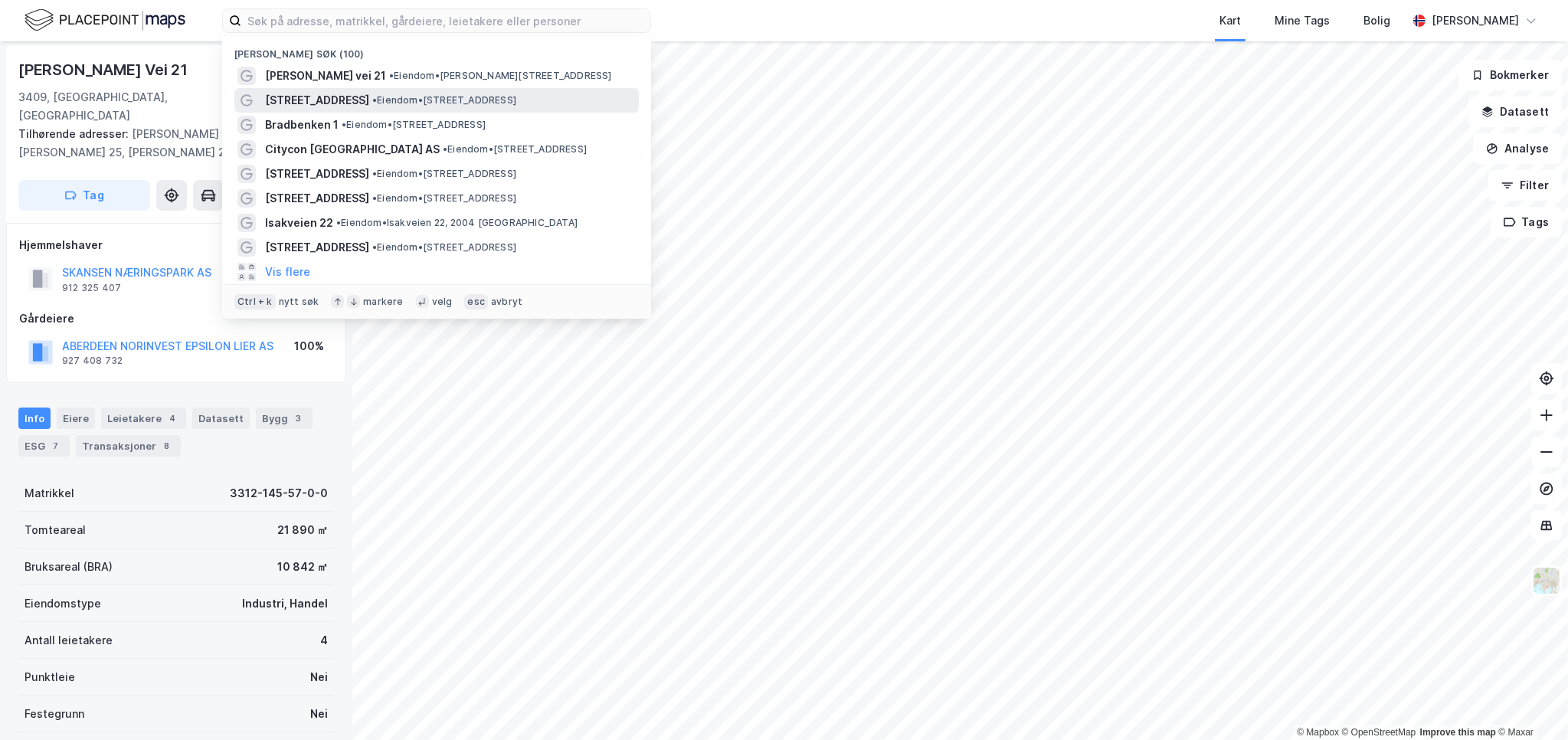
click at [377, 94] on span "• Eiendom • [STREET_ADDRESS]" at bounding box center [444, 100] width 144 height 13
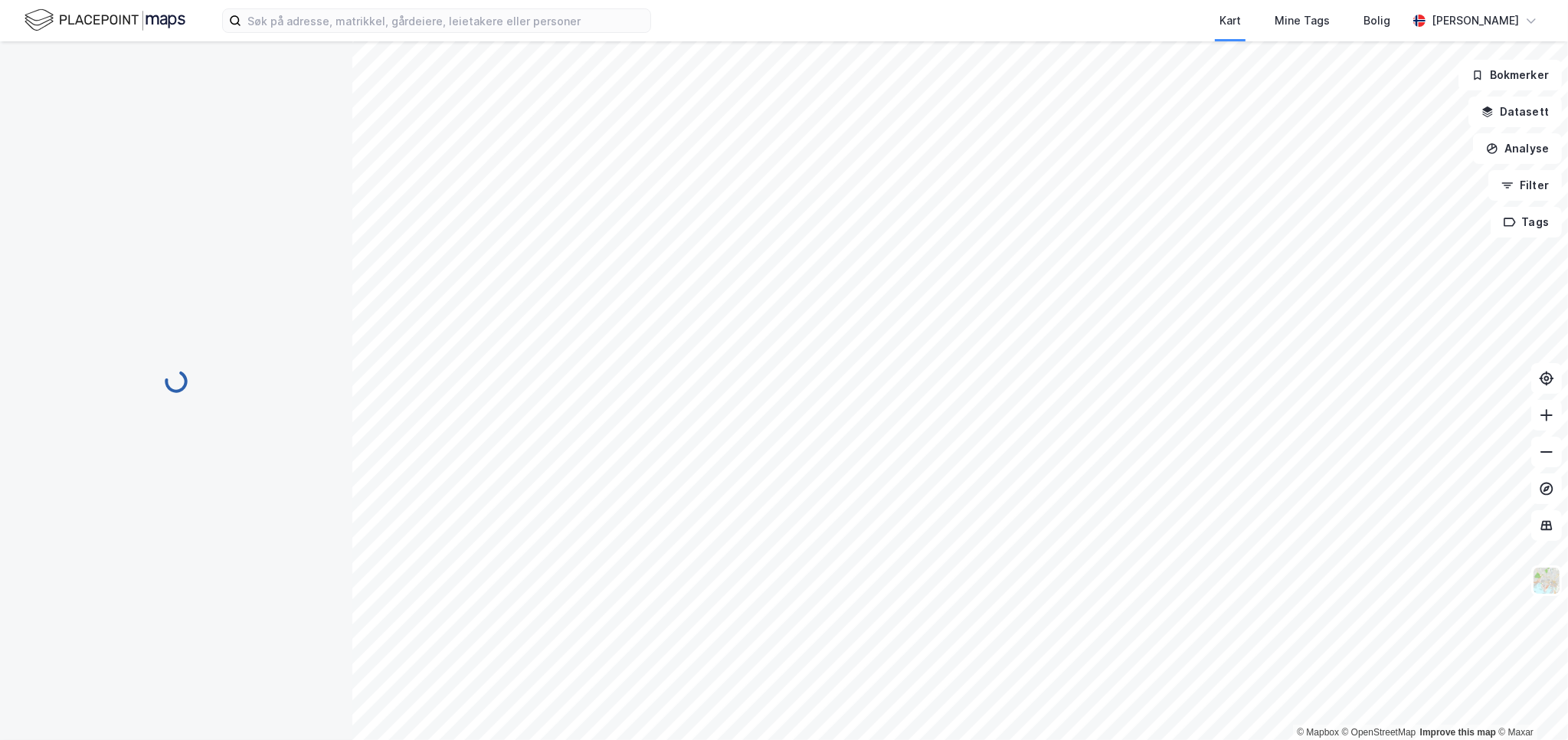
scroll to position [3, 0]
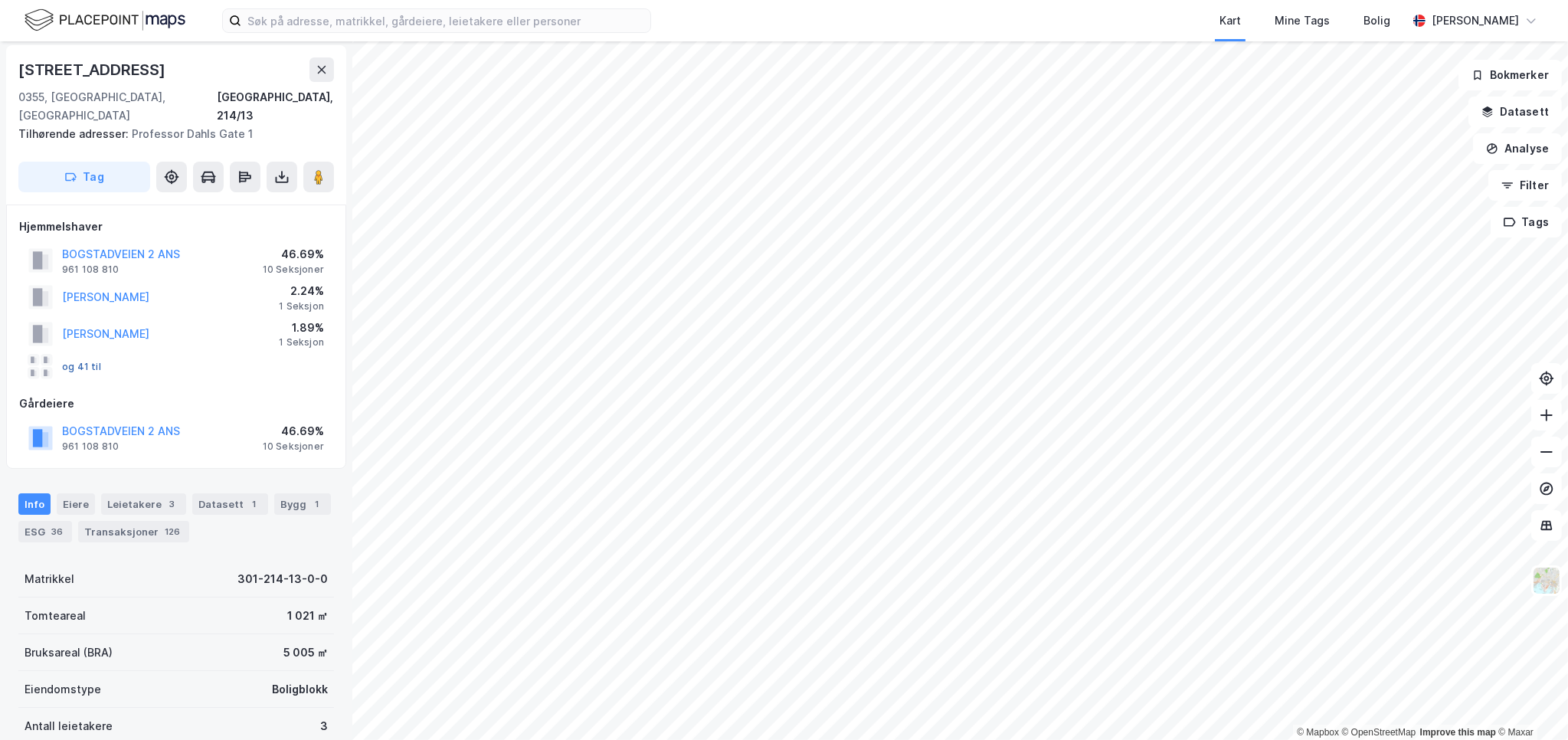
click at [70, 355] on div "og 41 til" at bounding box center [64, 366] width 73 height 24
click at [0, 0] on button "og 41 til" at bounding box center [0, 0] width 0 height 0
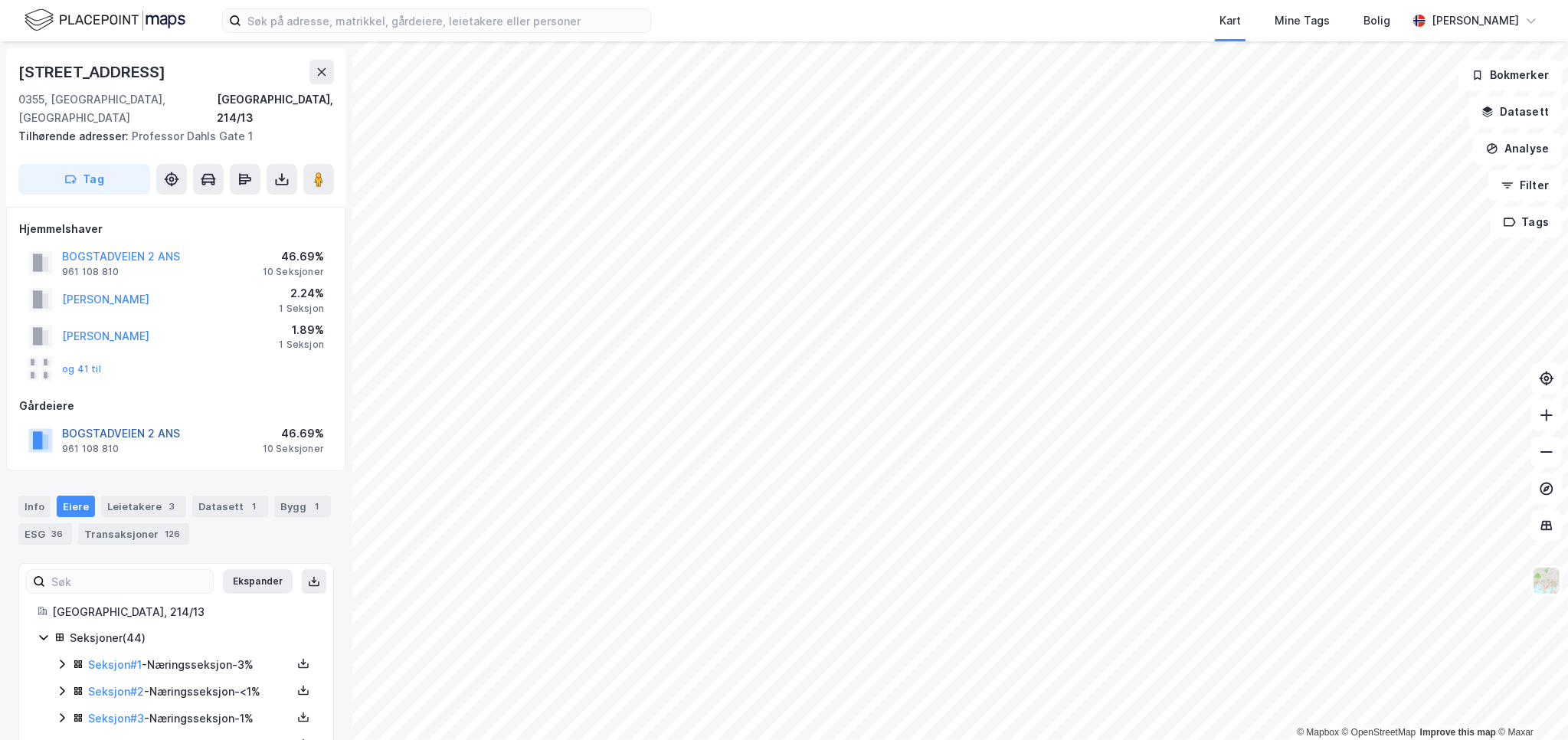
click at [0, 0] on button "BOGSTADVEIEN 2 ANS" at bounding box center [0, 0] width 0 height 0
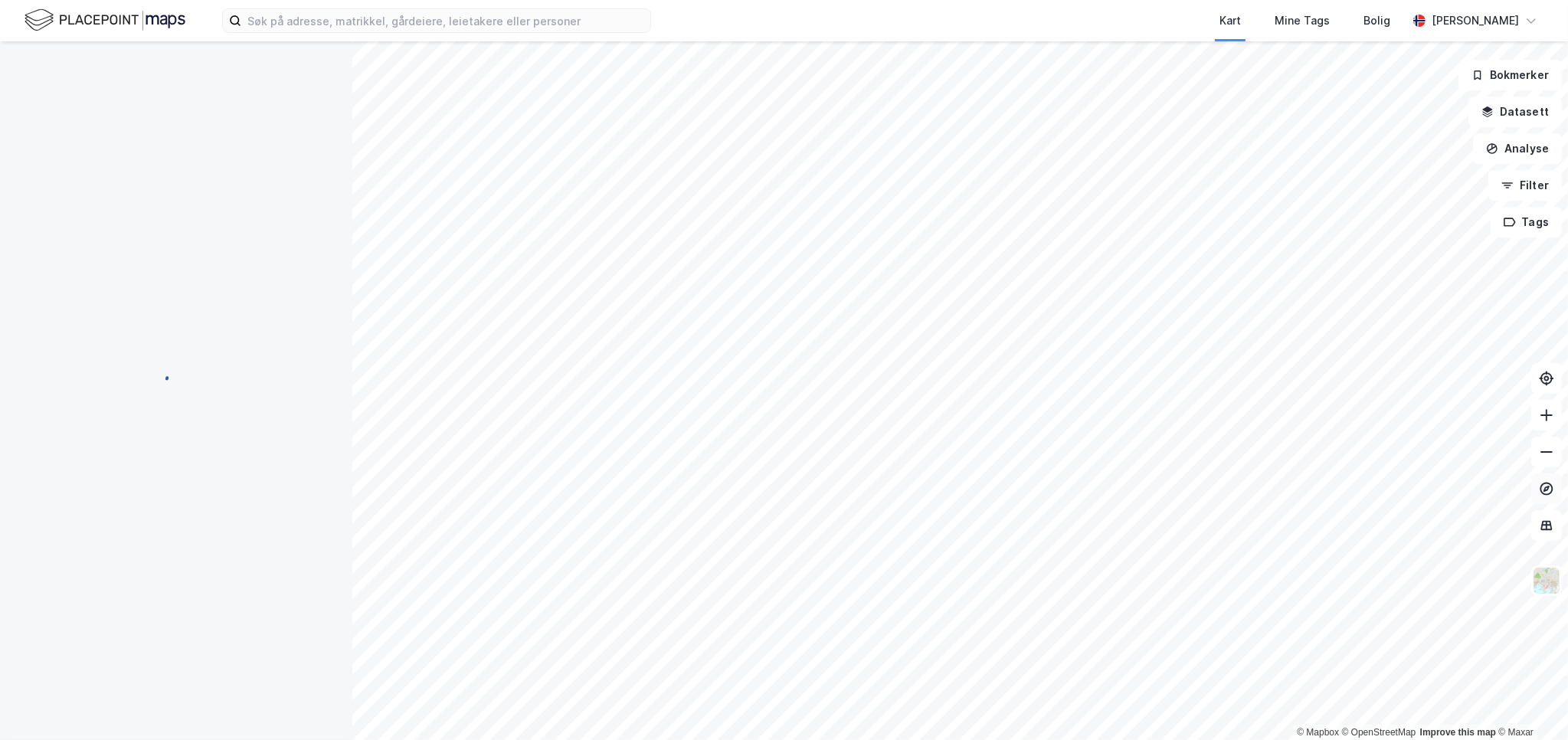
scroll to position [3, 0]
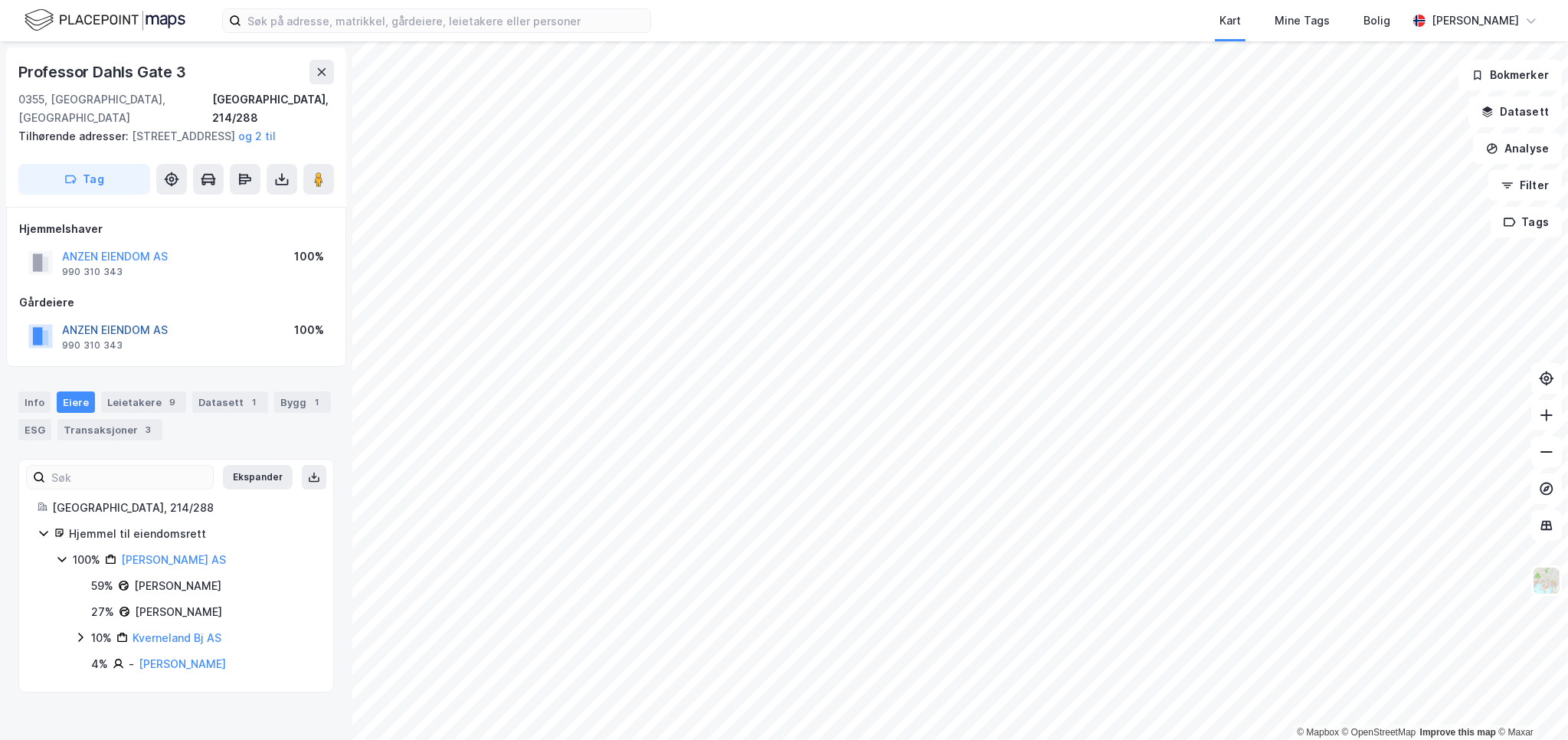
click at [0, 0] on button "ANZEN EIENDOM AS" at bounding box center [0, 0] width 0 height 0
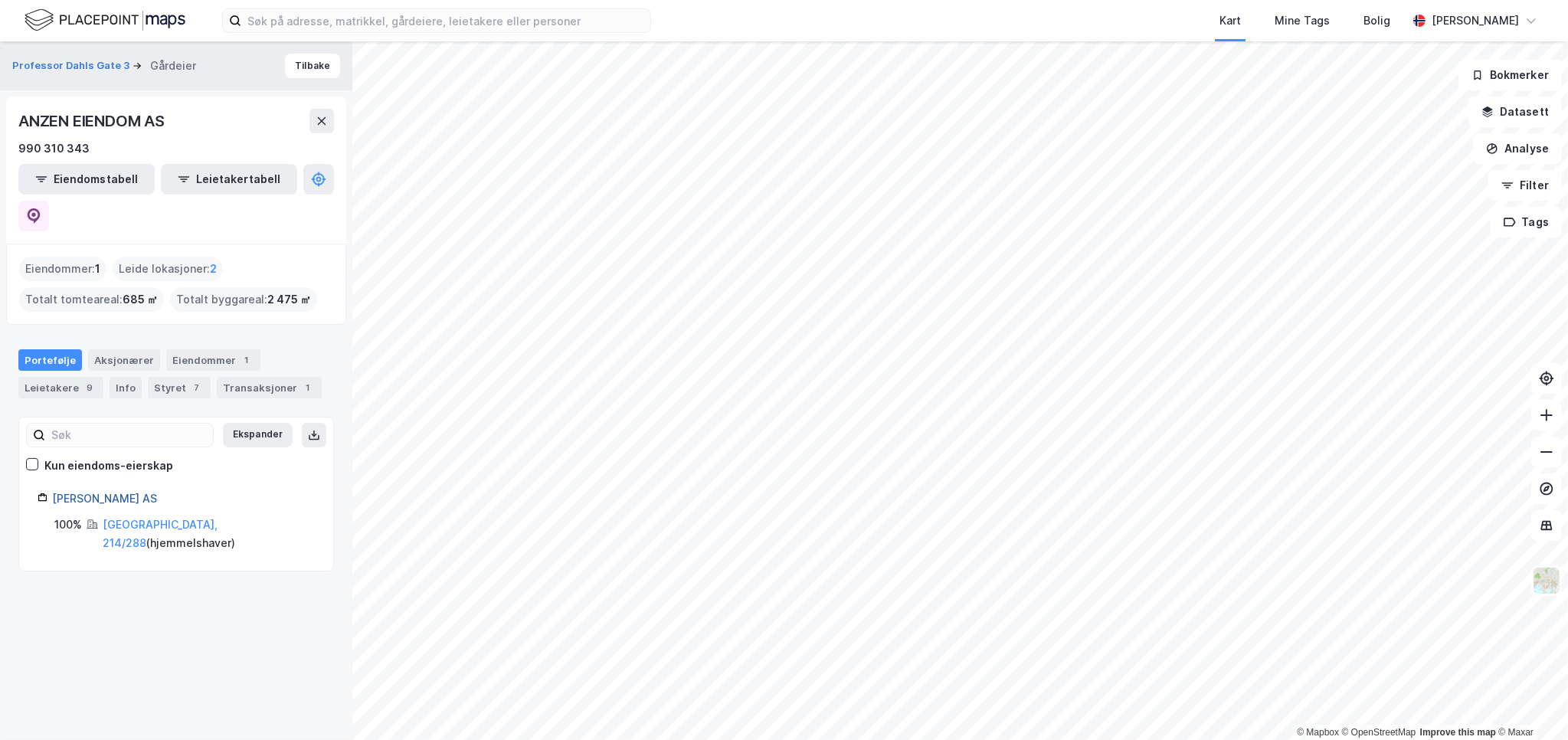
click at [98, 492] on link "[PERSON_NAME] AS" at bounding box center [104, 499] width 105 height 13
